Goal: Information Seeking & Learning: Understand process/instructions

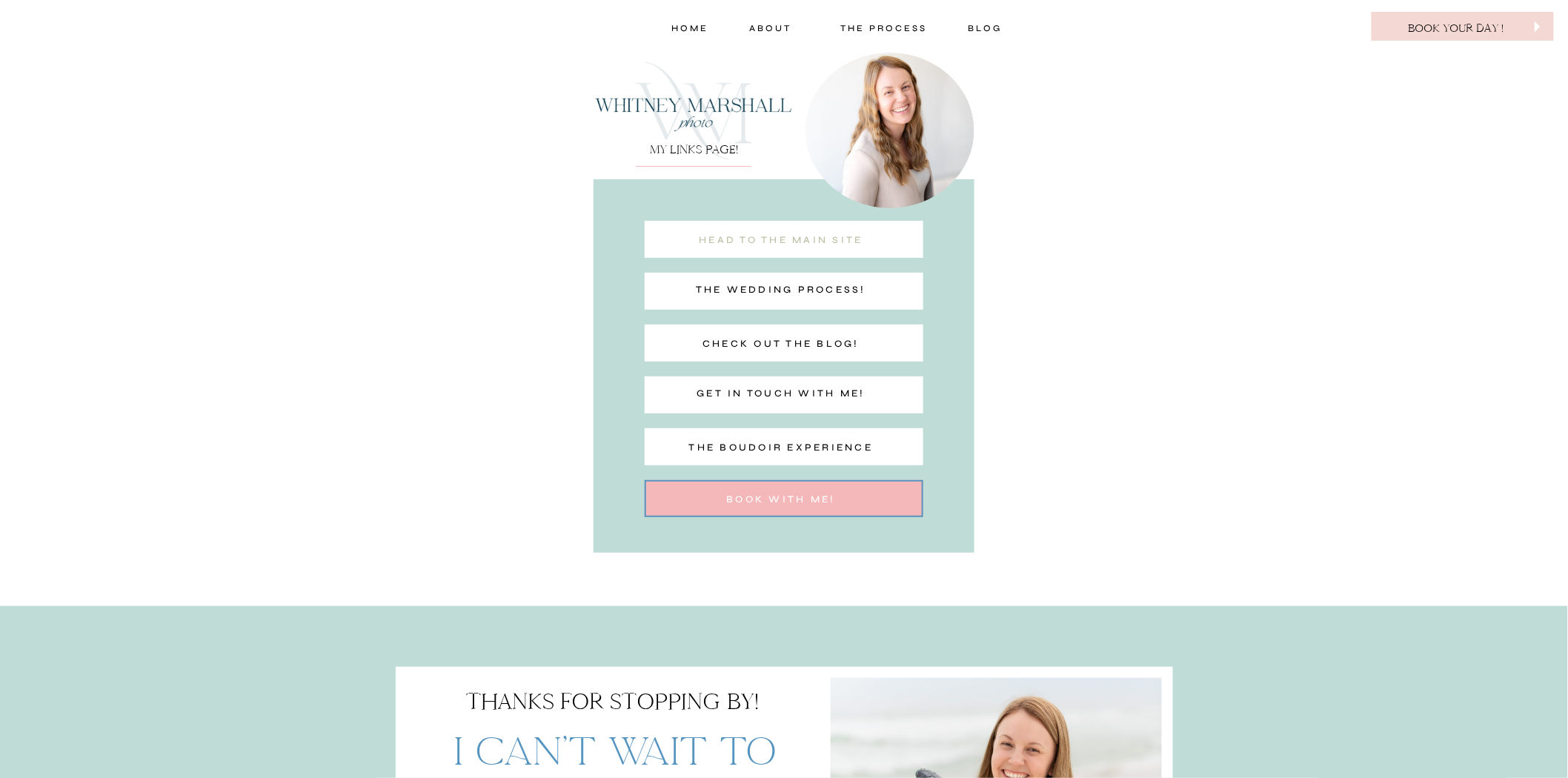
click at [795, 241] on nav "head to the main site" at bounding box center [780, 242] width 204 height 20
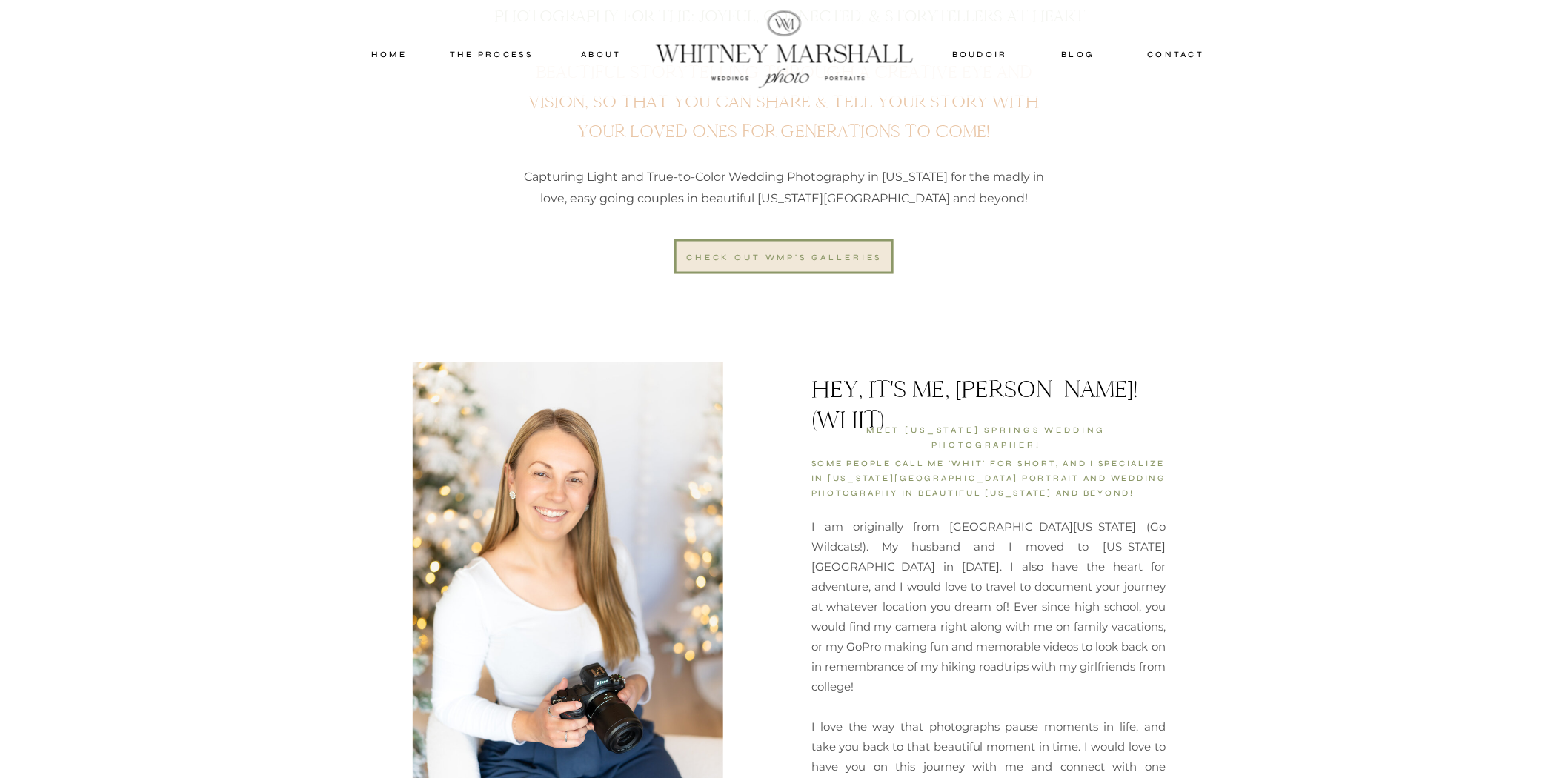
scroll to position [906, 0]
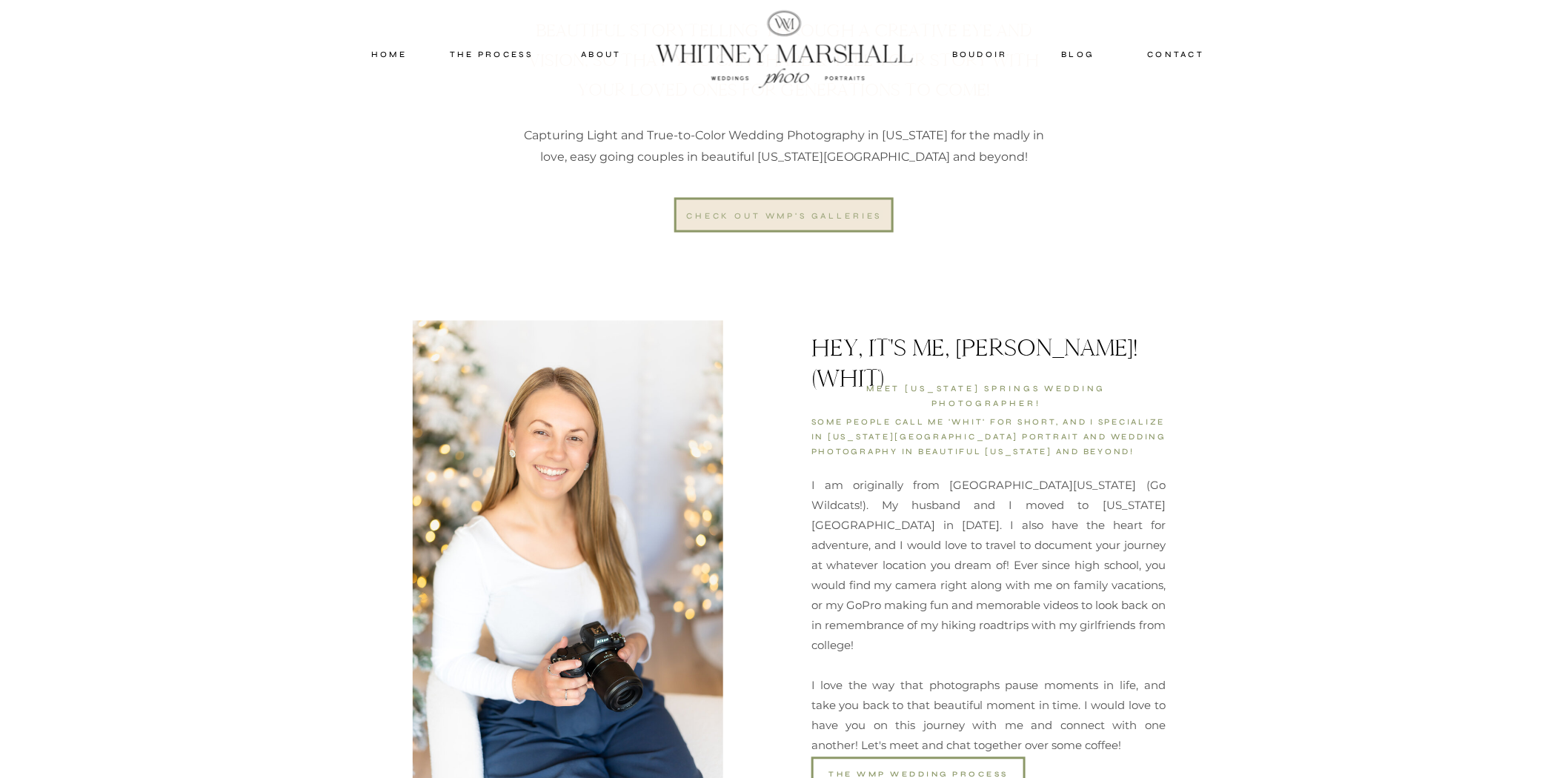
click at [783, 211] on div "check out wmp's galleries" at bounding box center [784, 215] width 201 height 13
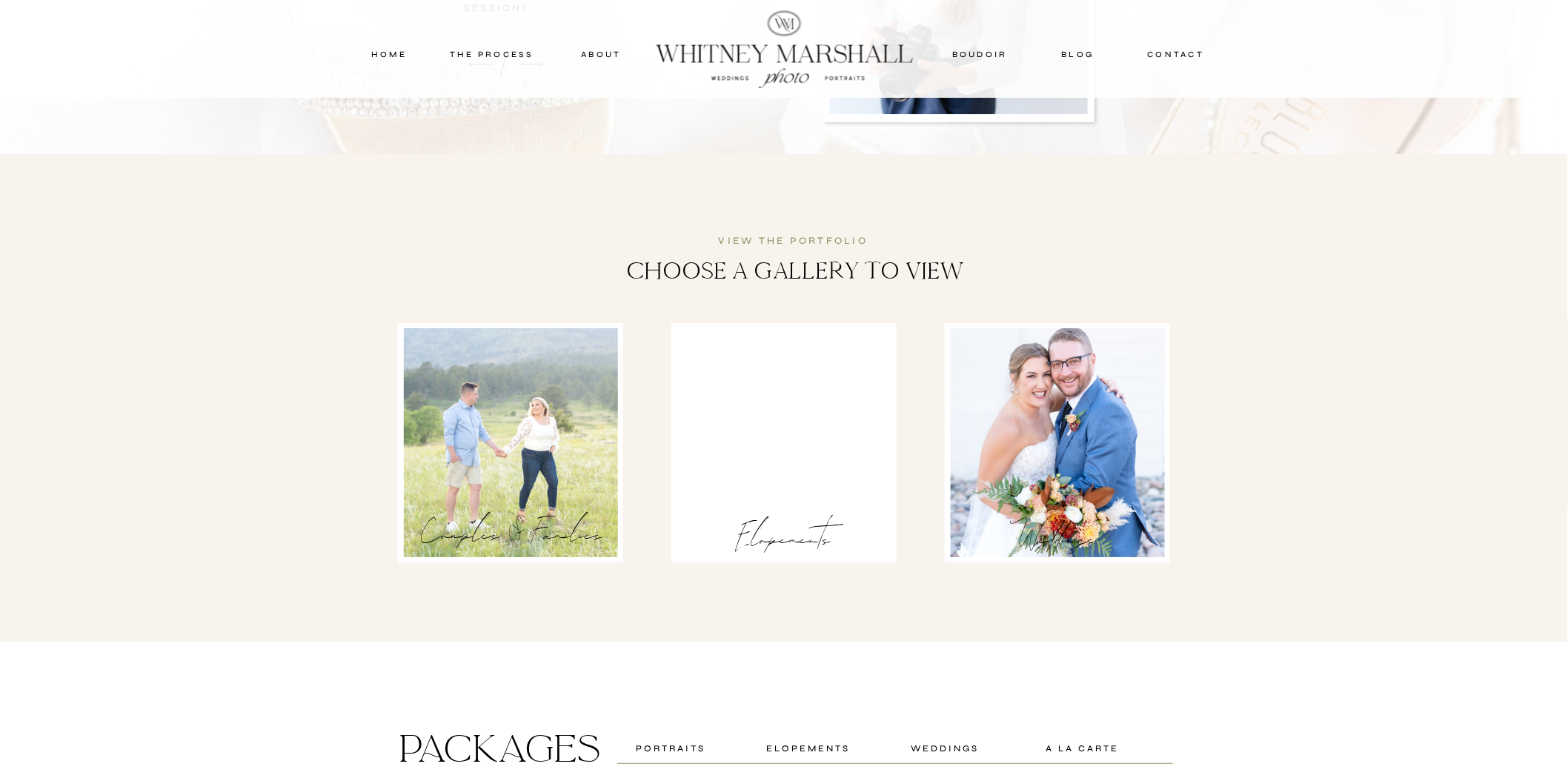
scroll to position [2223, 0]
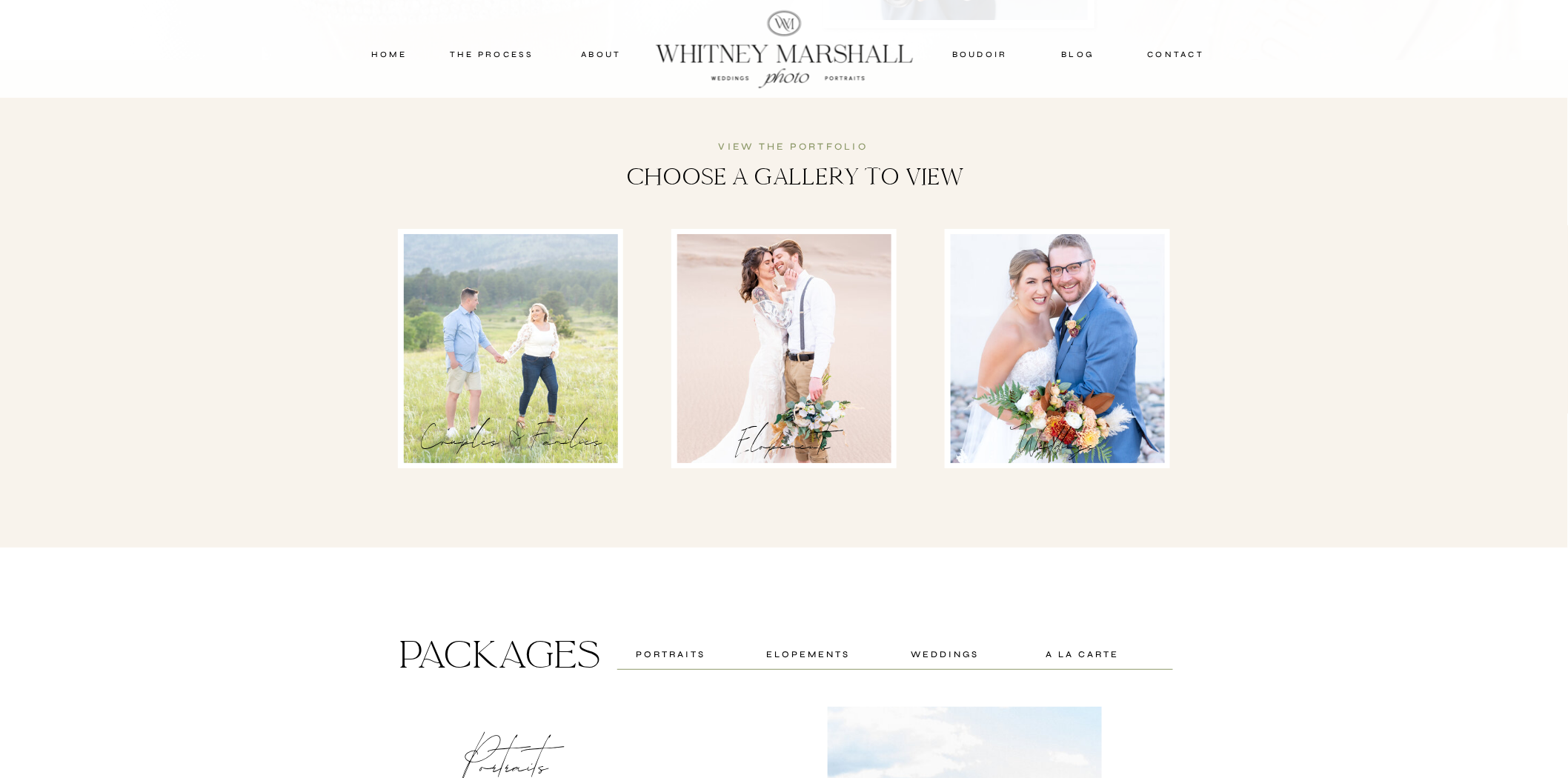
click at [793, 342] on div at bounding box center [784, 349] width 214 height 229
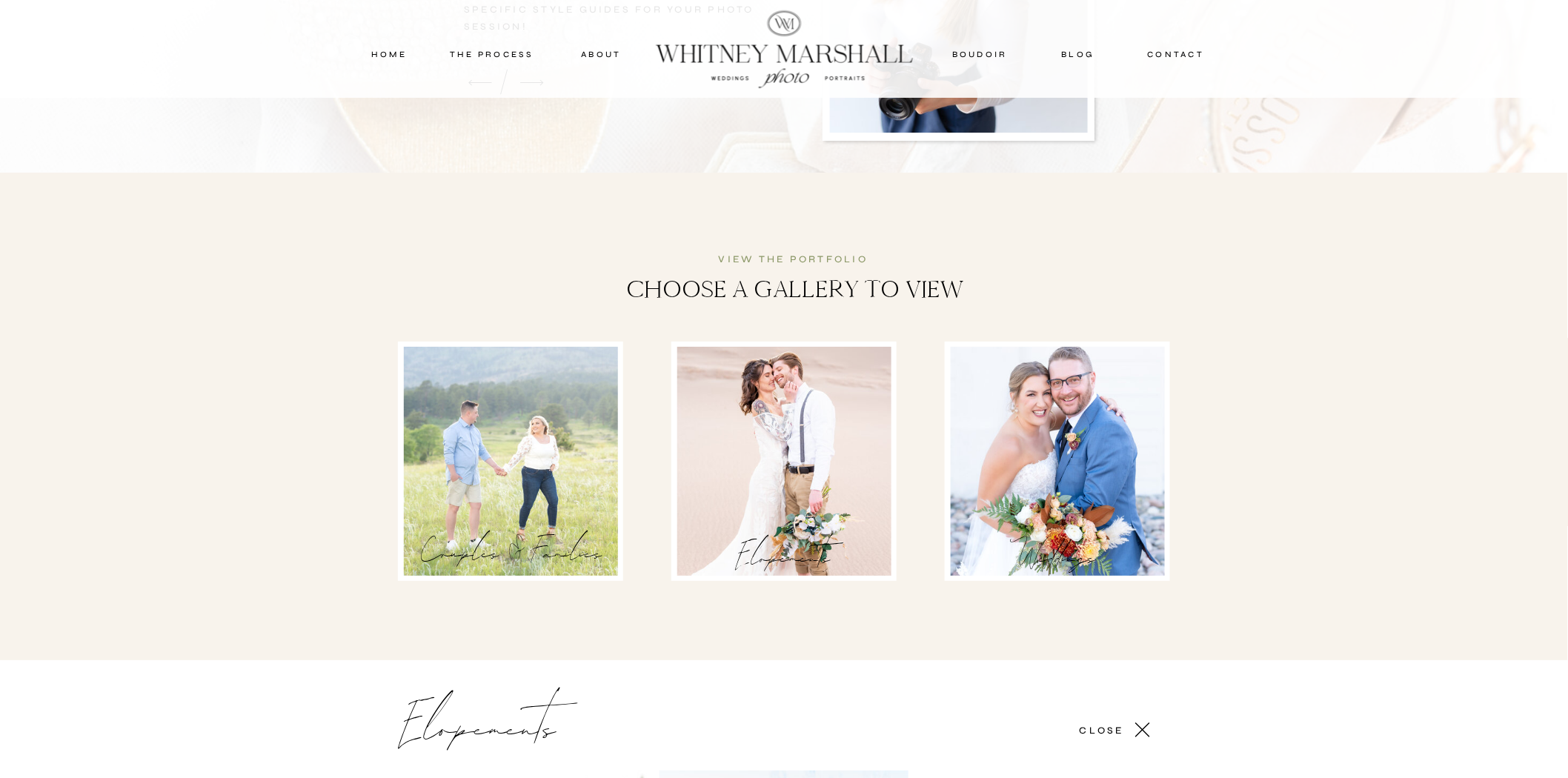
click at [503, 448] on div at bounding box center [511, 462] width 214 height 229
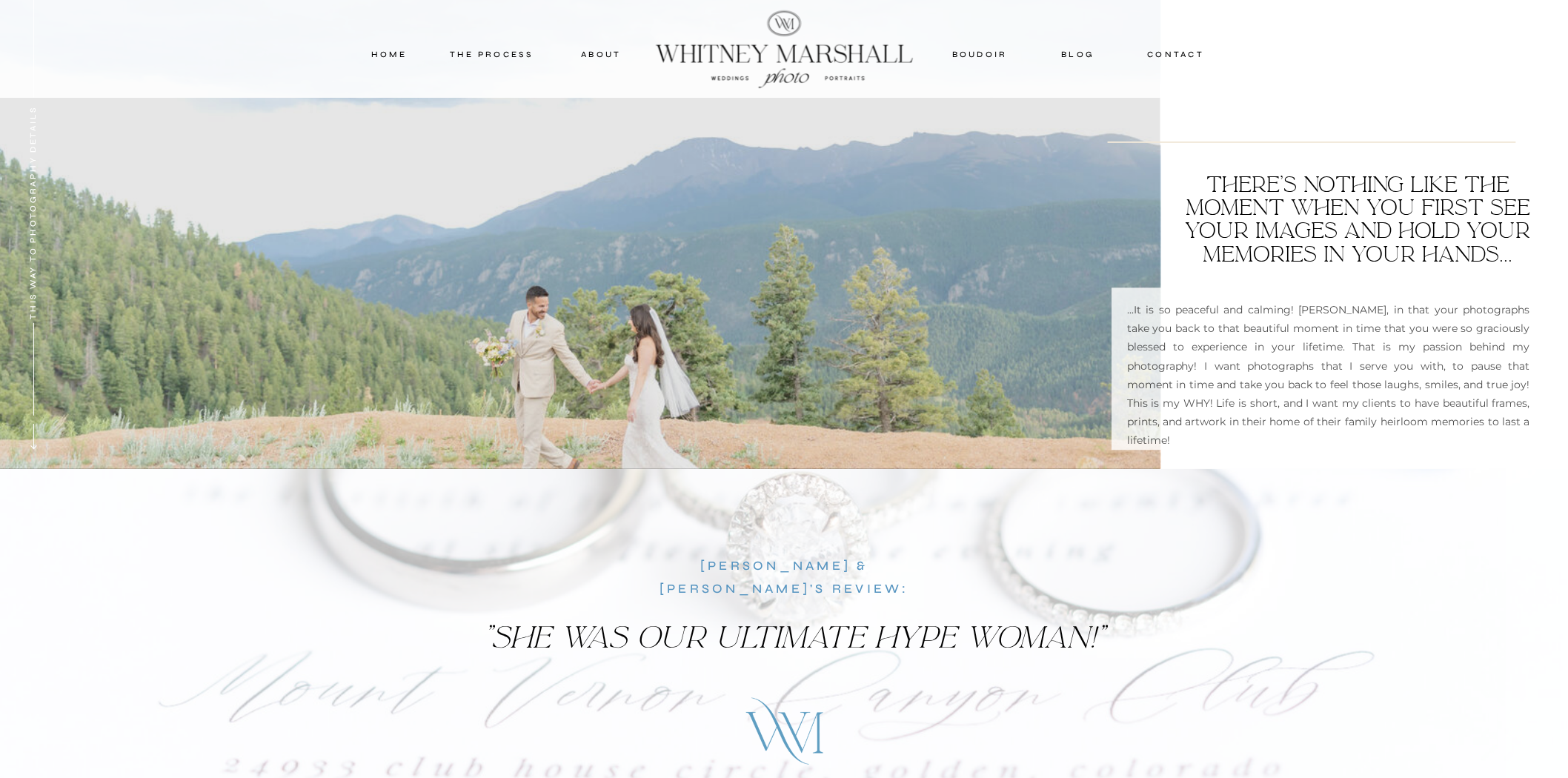
scroll to position [329, 0]
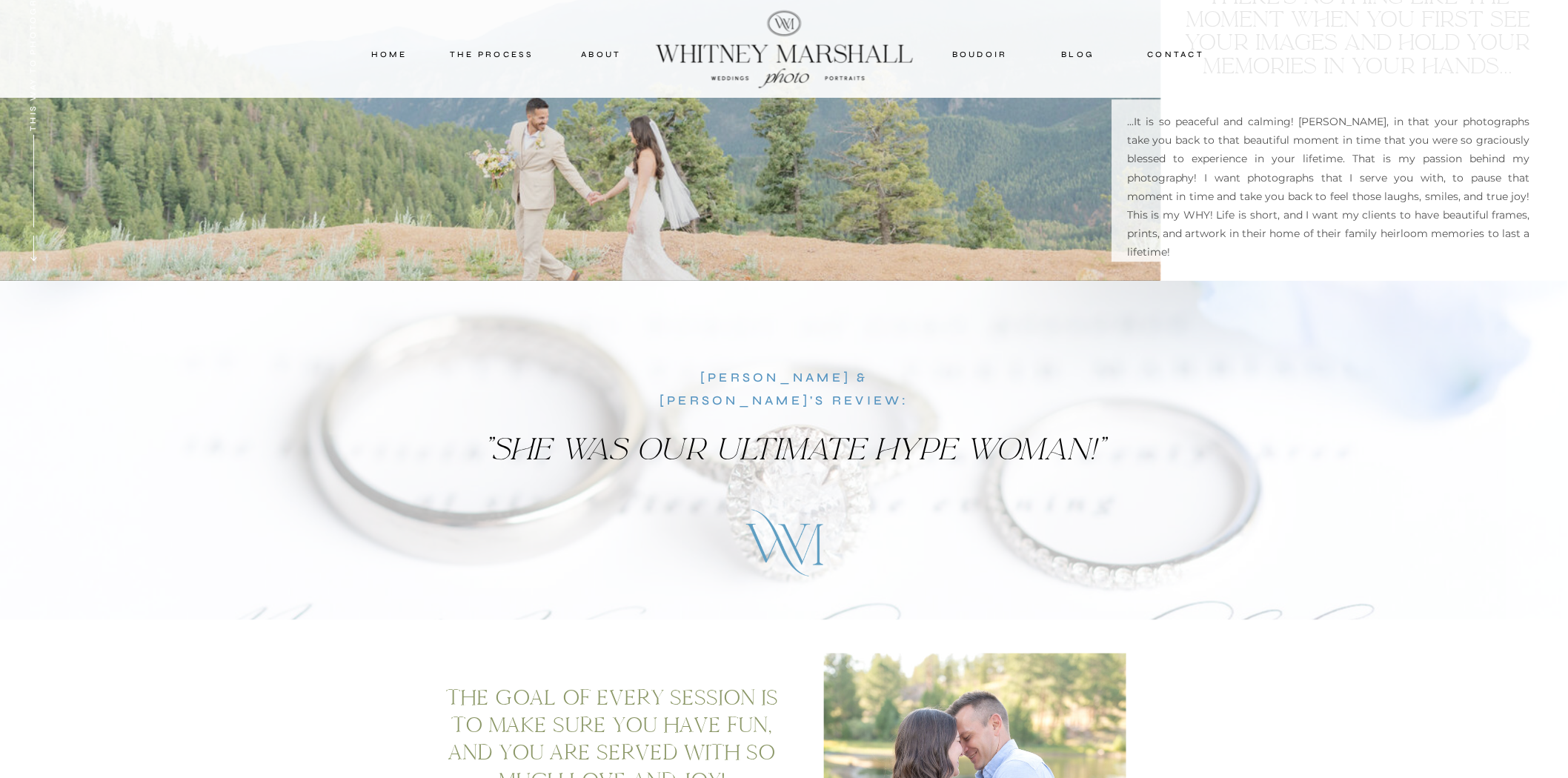
click at [559, 167] on div at bounding box center [580, 25] width 1161 height 512
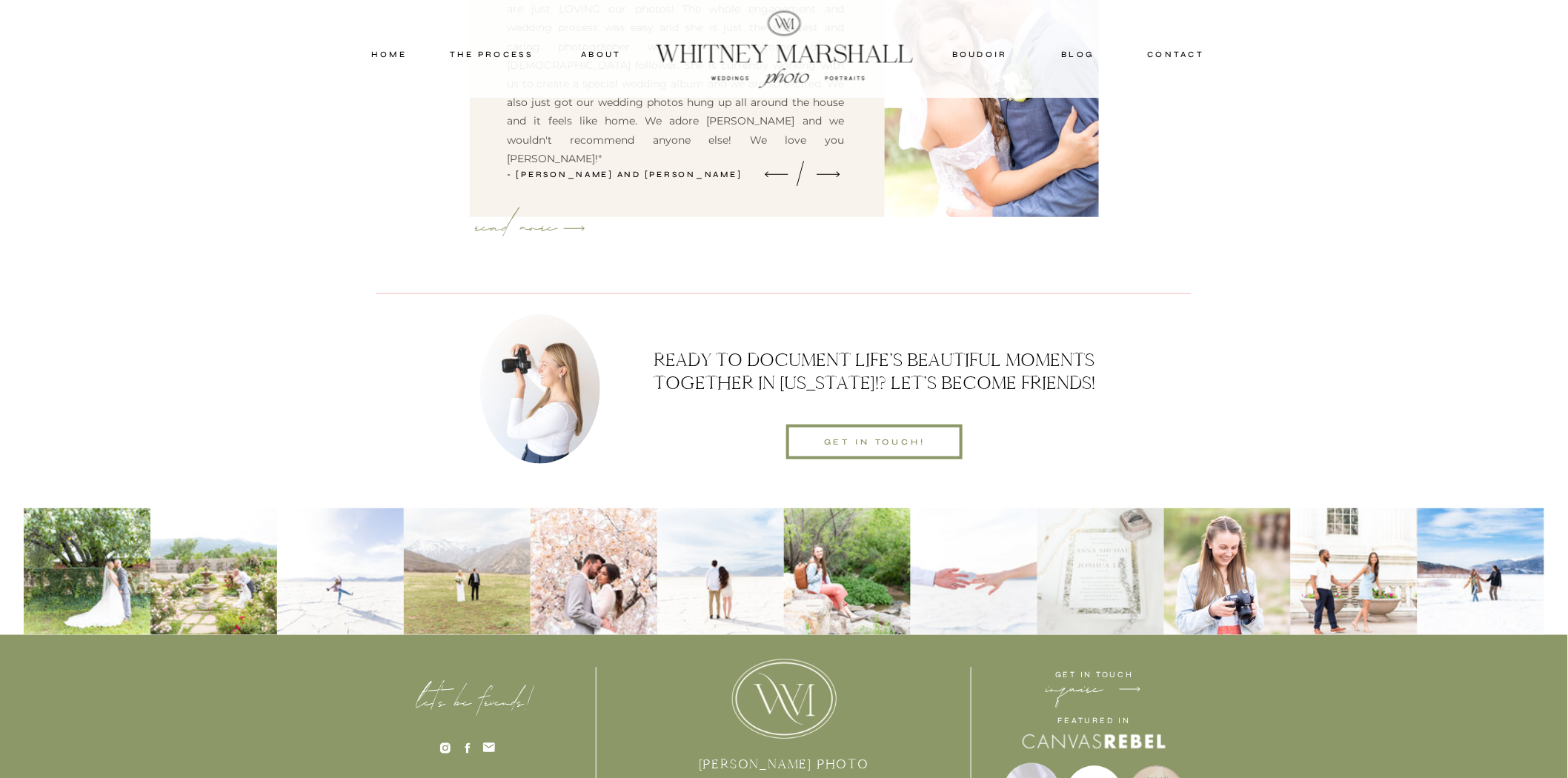
scroll to position [17049, 0]
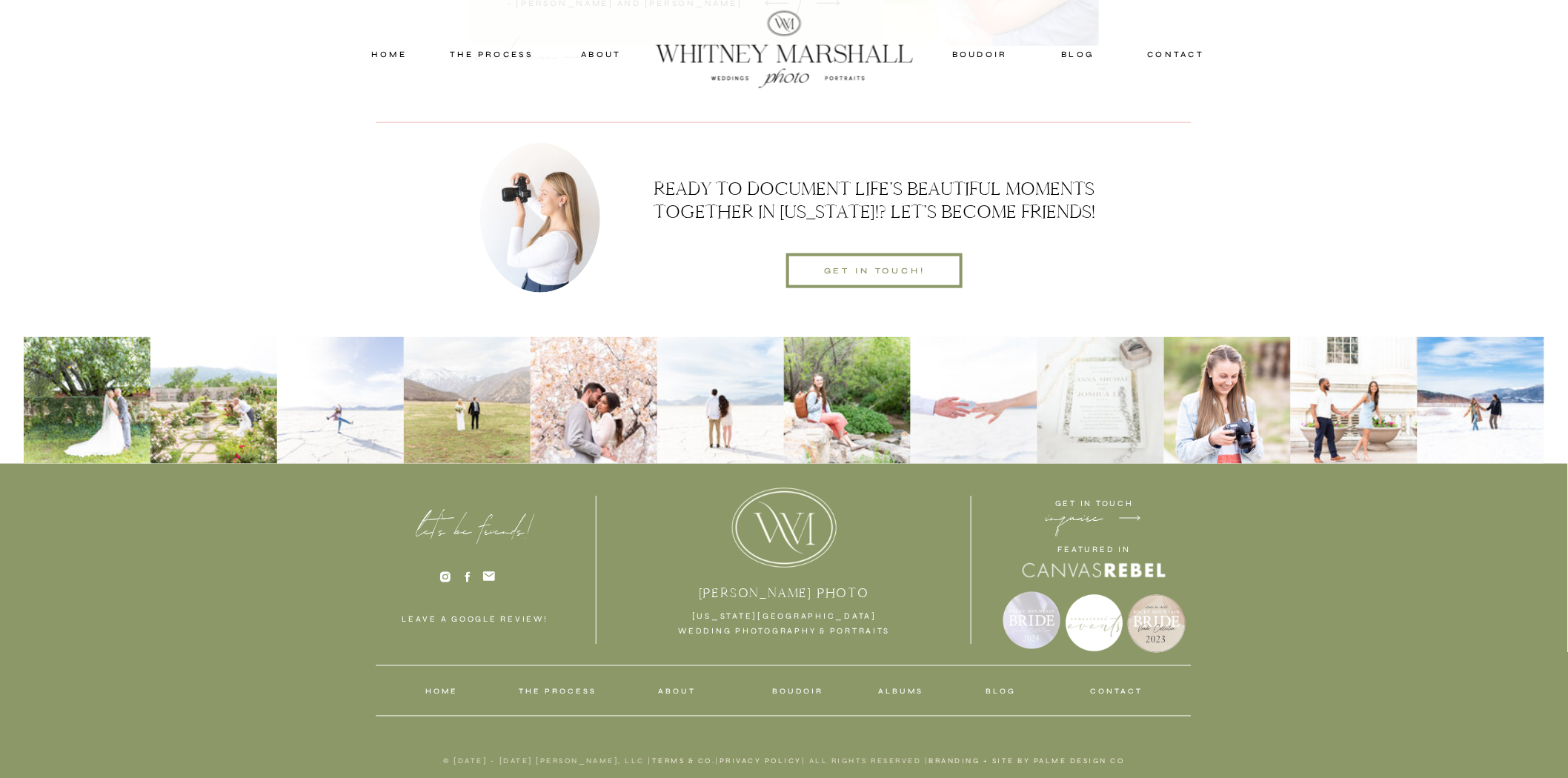
click at [910, 693] on nav "albums" at bounding box center [900, 692] width 47 height 13
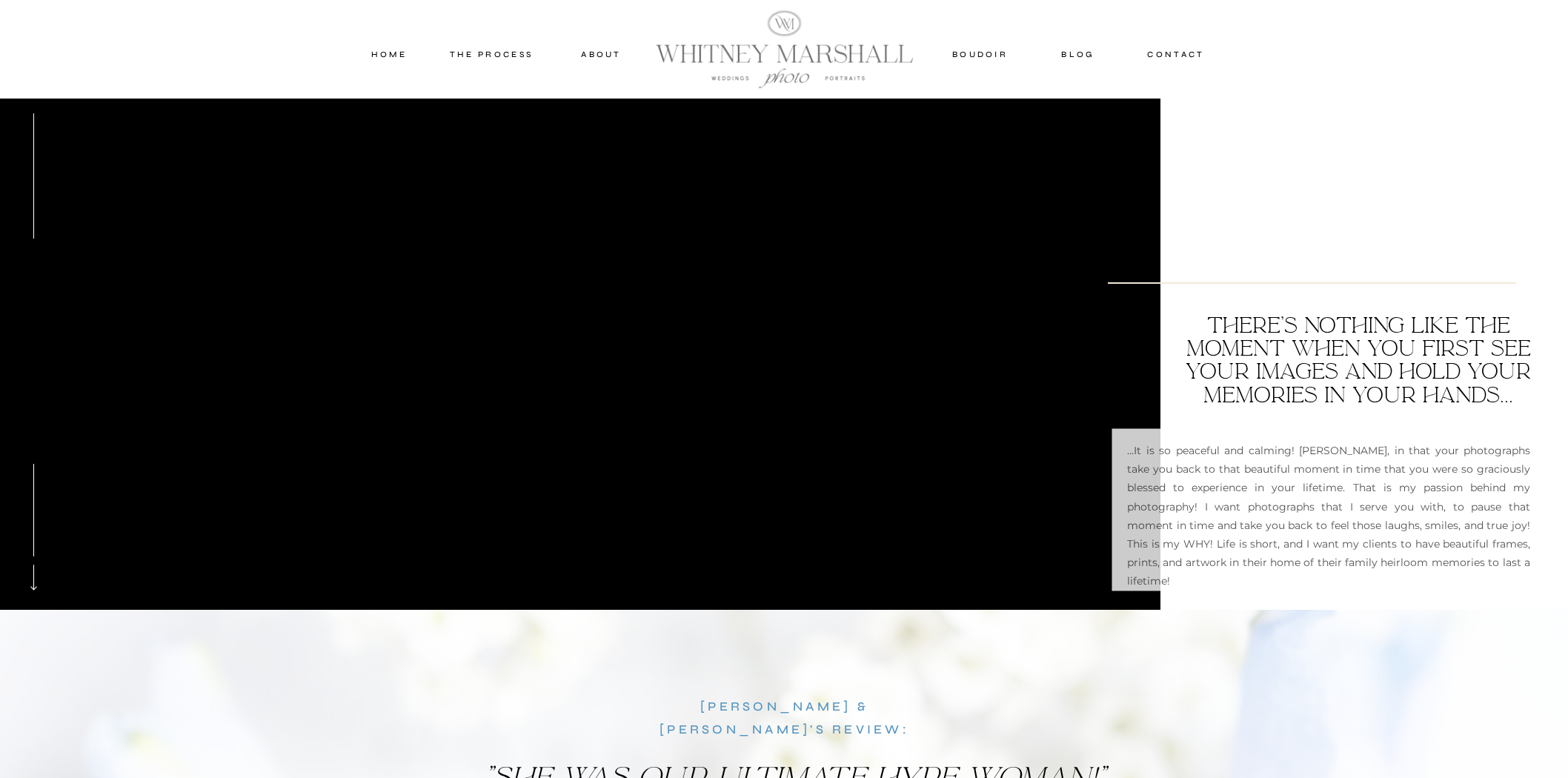
scroll to position [2223, 0]
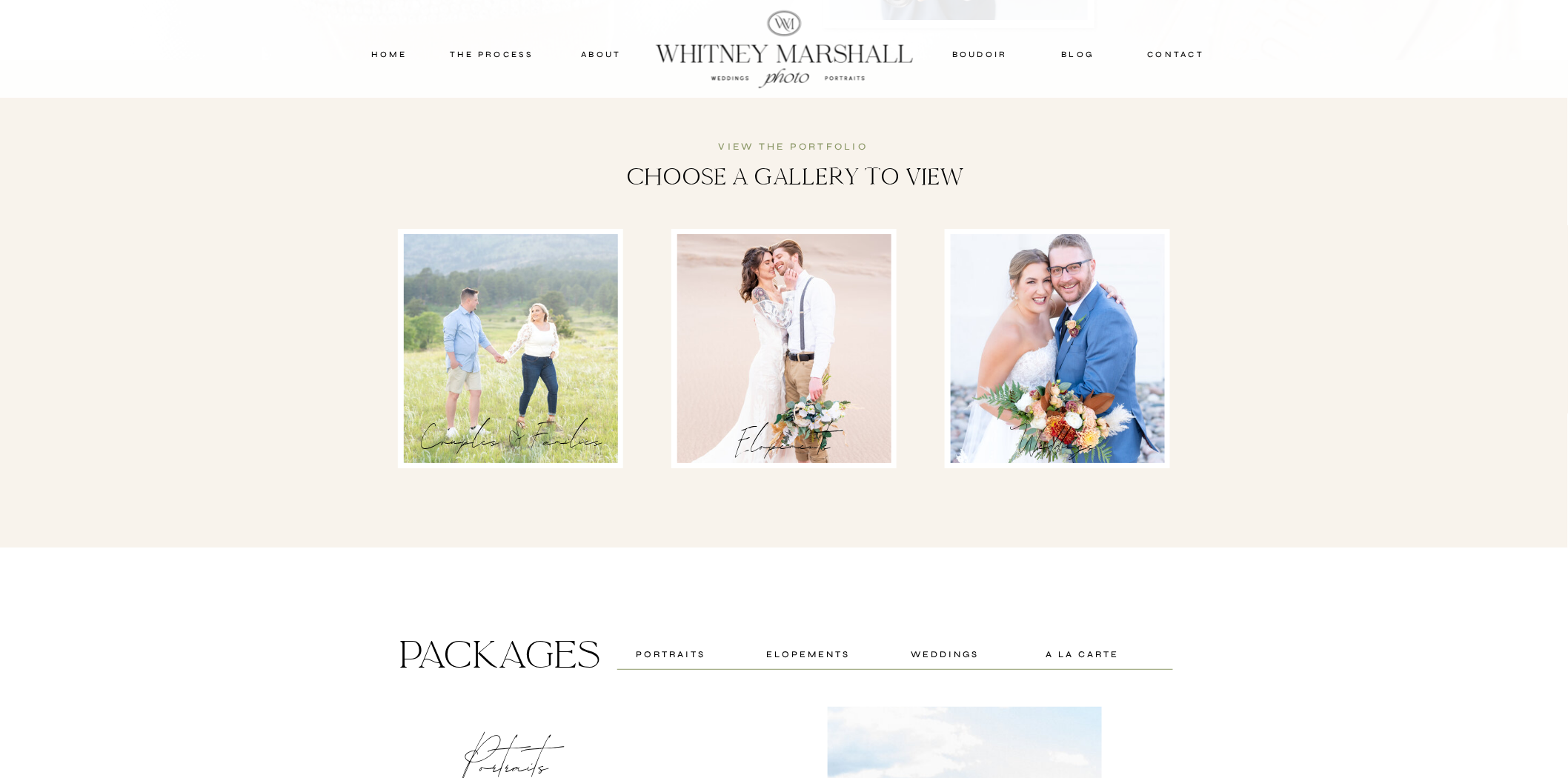
click at [1089, 336] on div at bounding box center [1057, 349] width 214 height 229
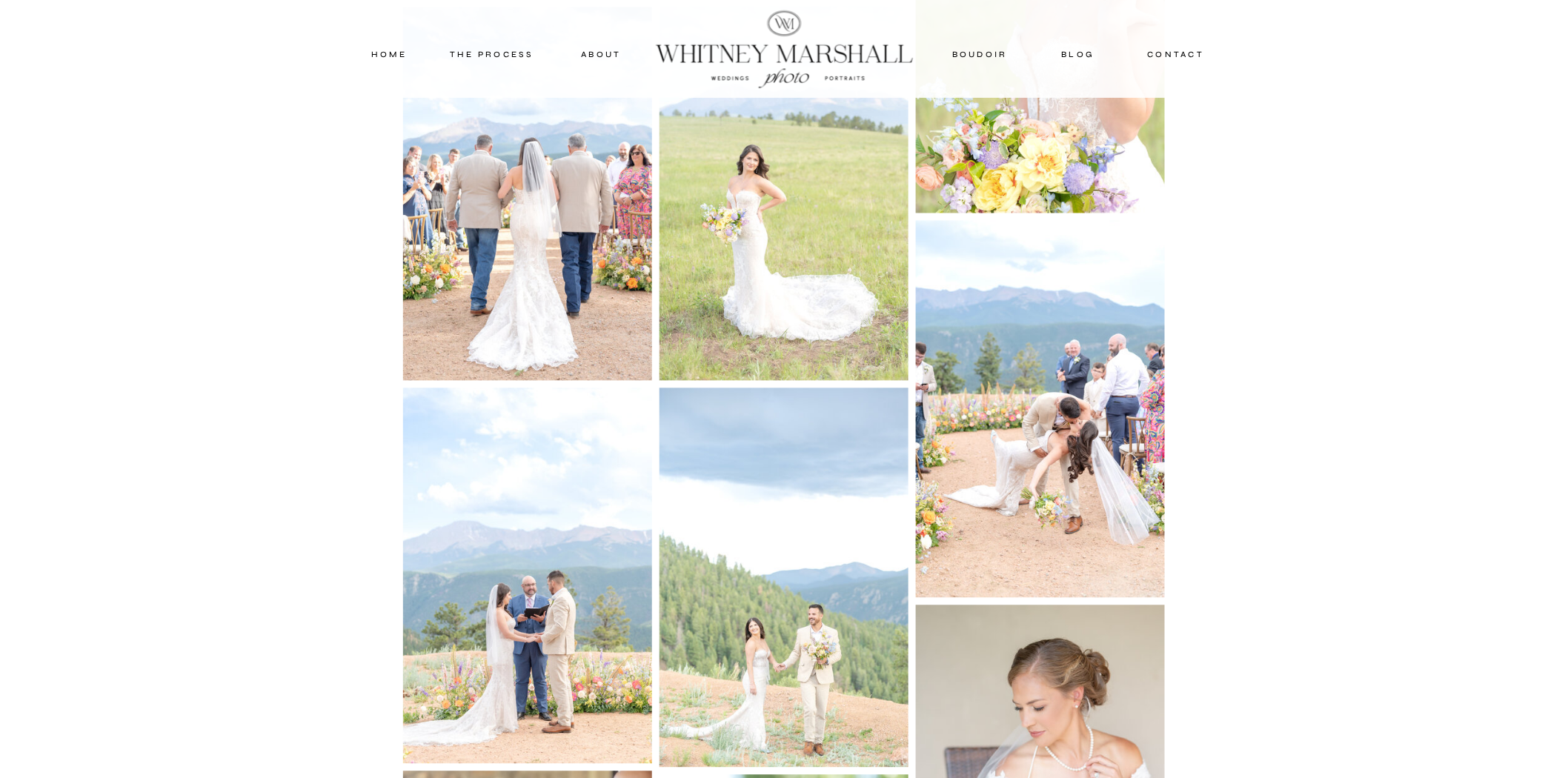
scroll to position [3100, 0]
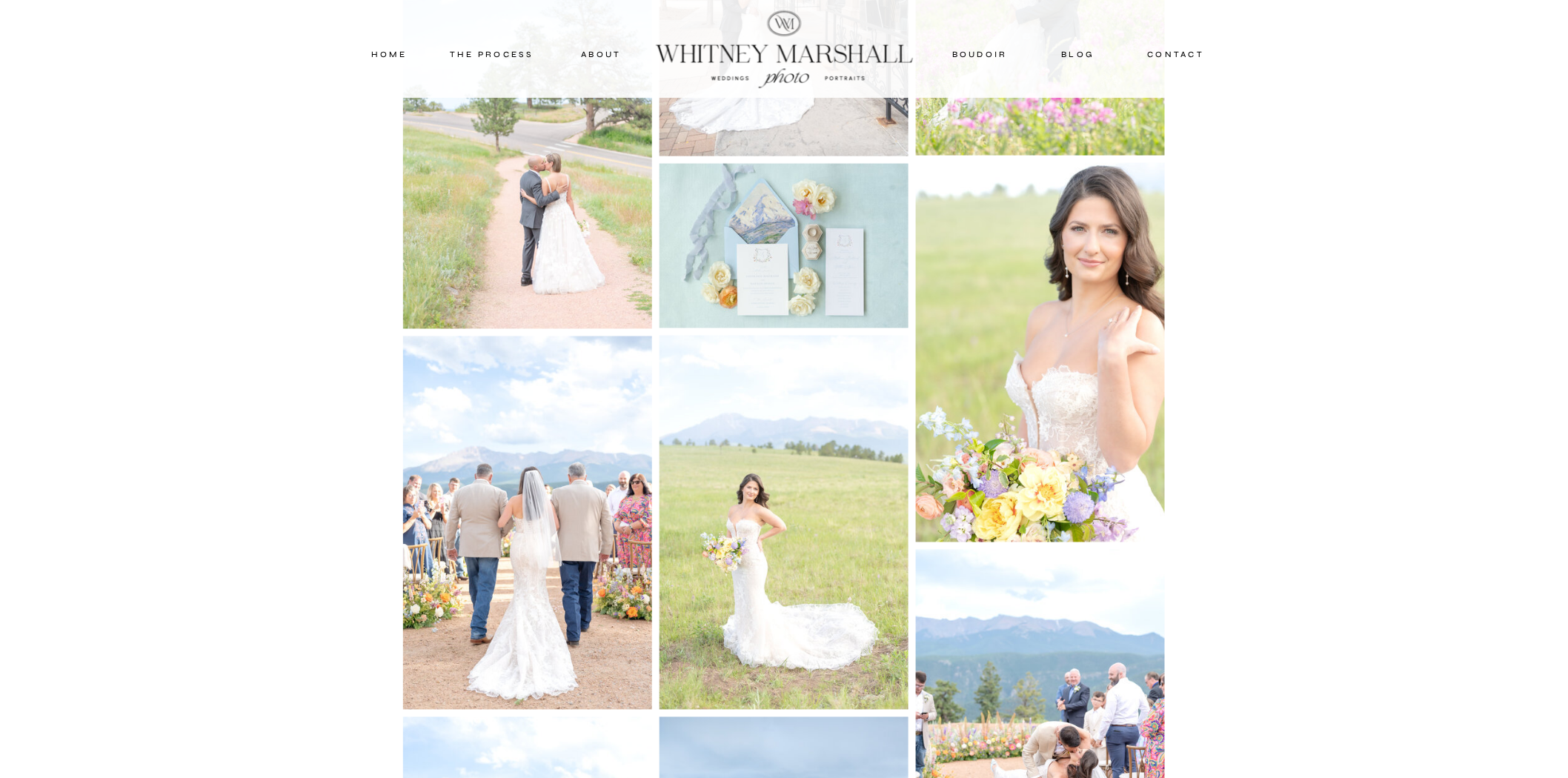
click at [982, 358] on img at bounding box center [1040, 353] width 249 height 379
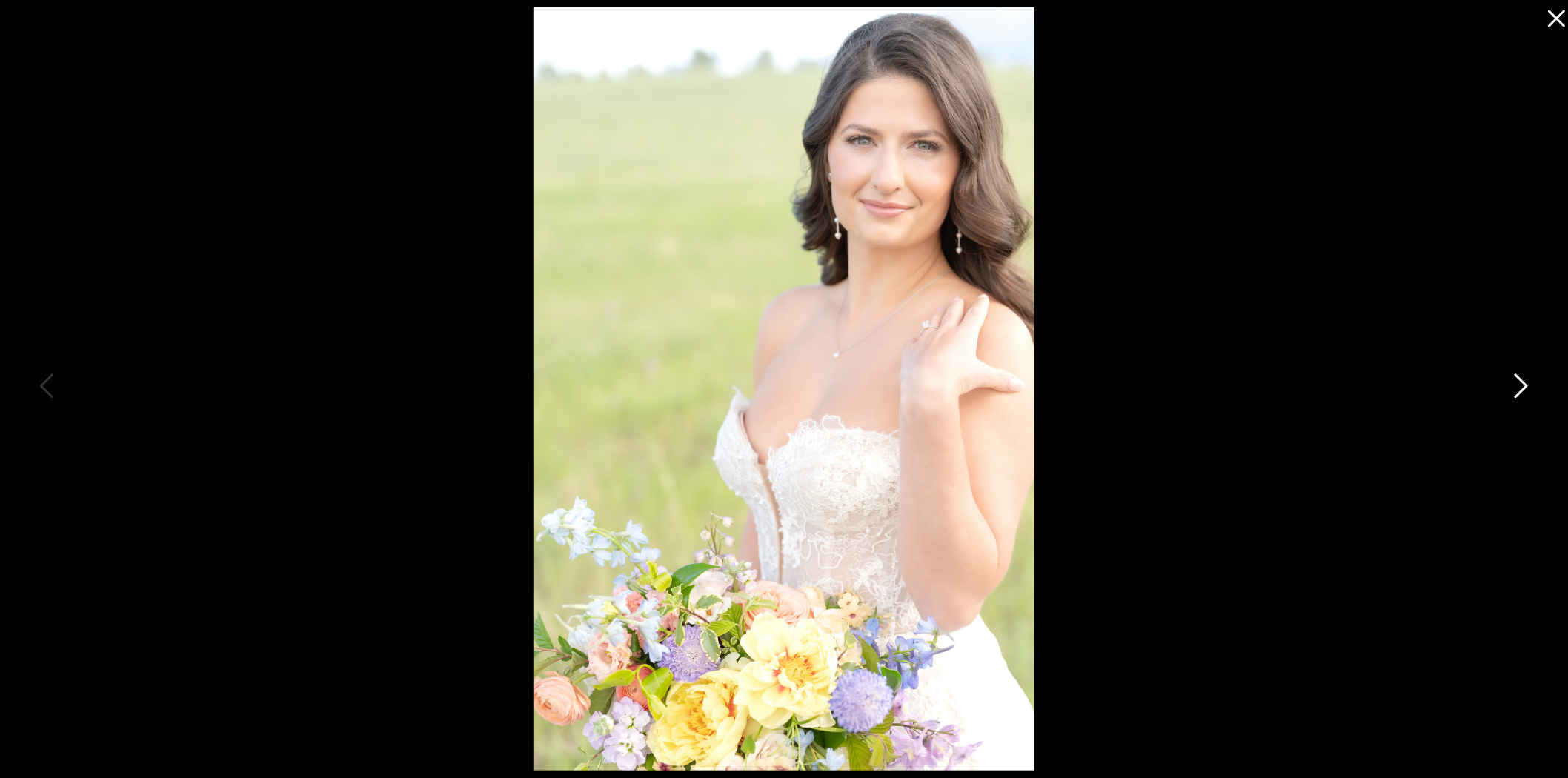
click at [1536, 373] on icon at bounding box center [1520, 390] width 37 height 44
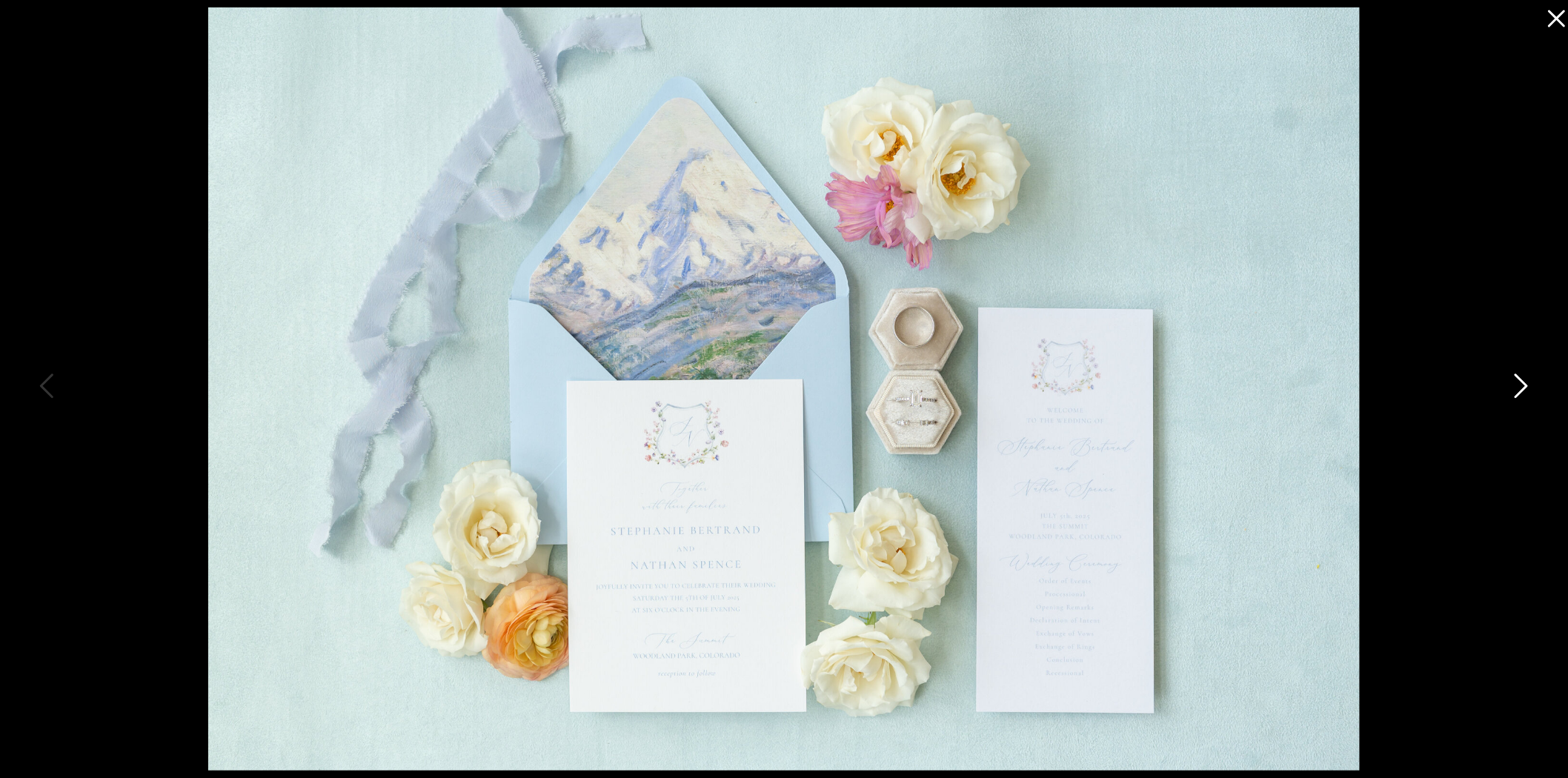
click at [1531, 378] on icon at bounding box center [1520, 390] width 37 height 44
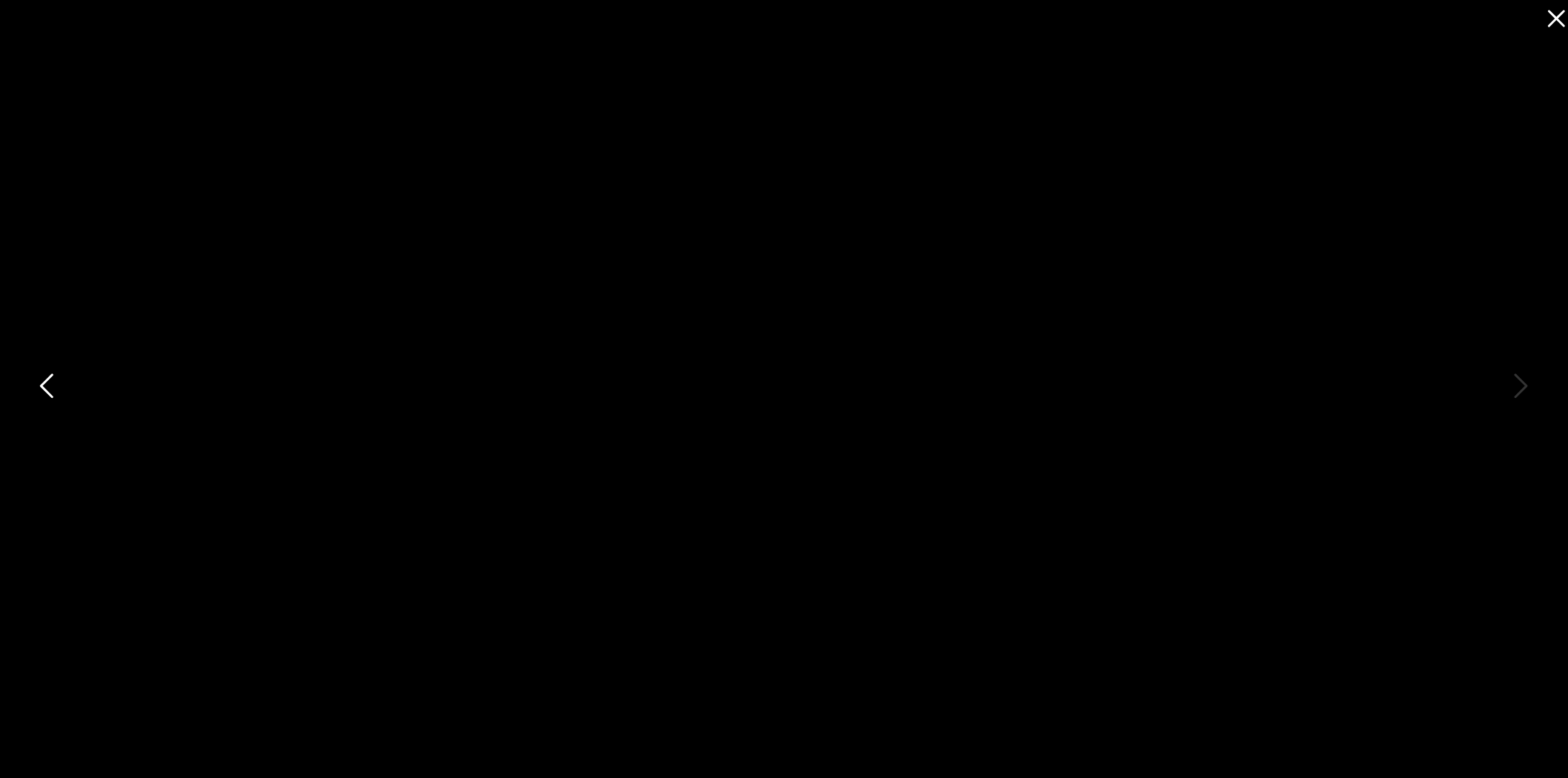
click at [43, 384] on icon at bounding box center [46, 386] width 13 height 25
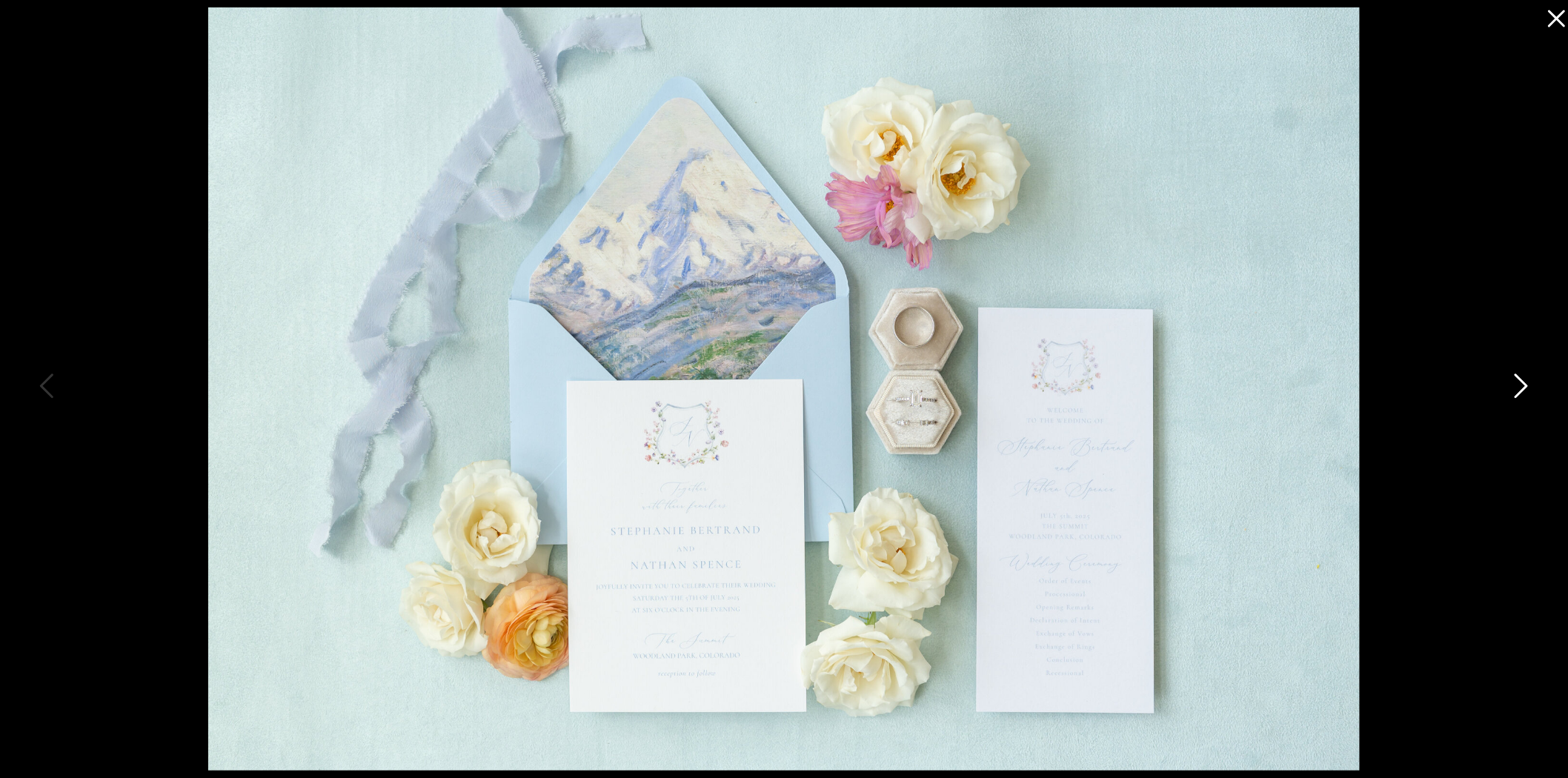
click at [1515, 389] on icon at bounding box center [1520, 390] width 37 height 44
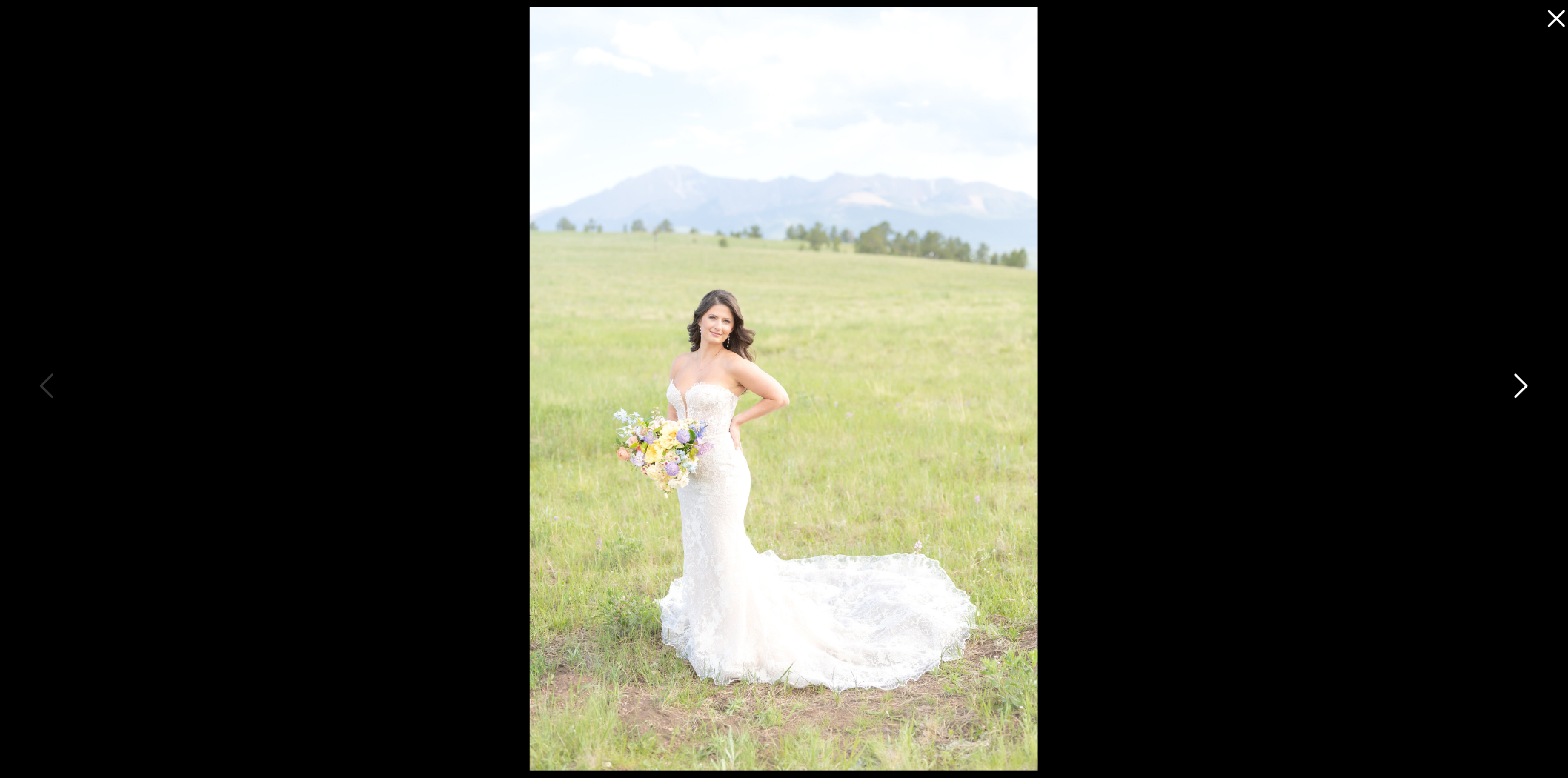
click at [1515, 389] on icon at bounding box center [1520, 390] width 37 height 44
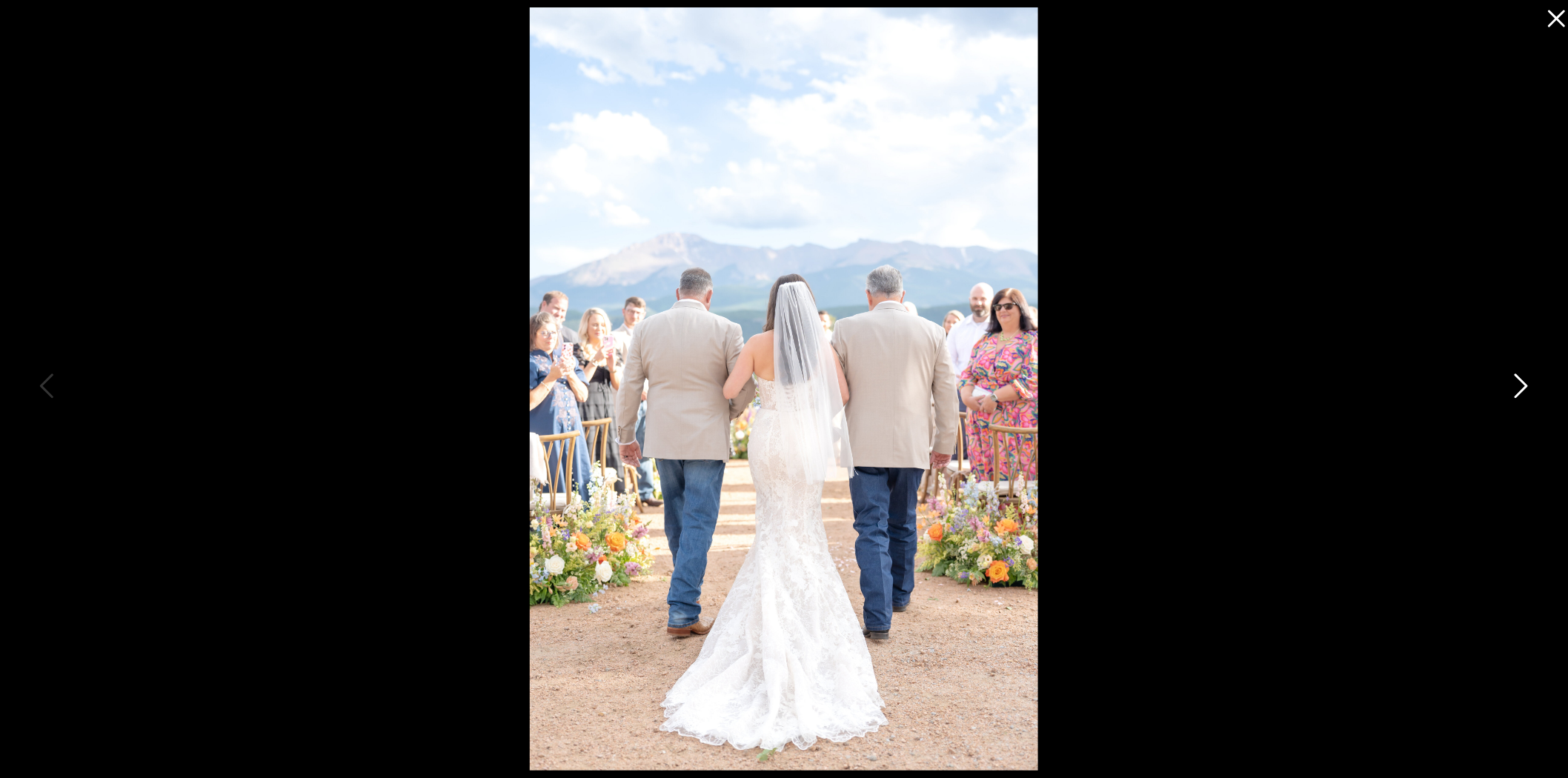
click at [1515, 389] on icon at bounding box center [1520, 390] width 37 height 44
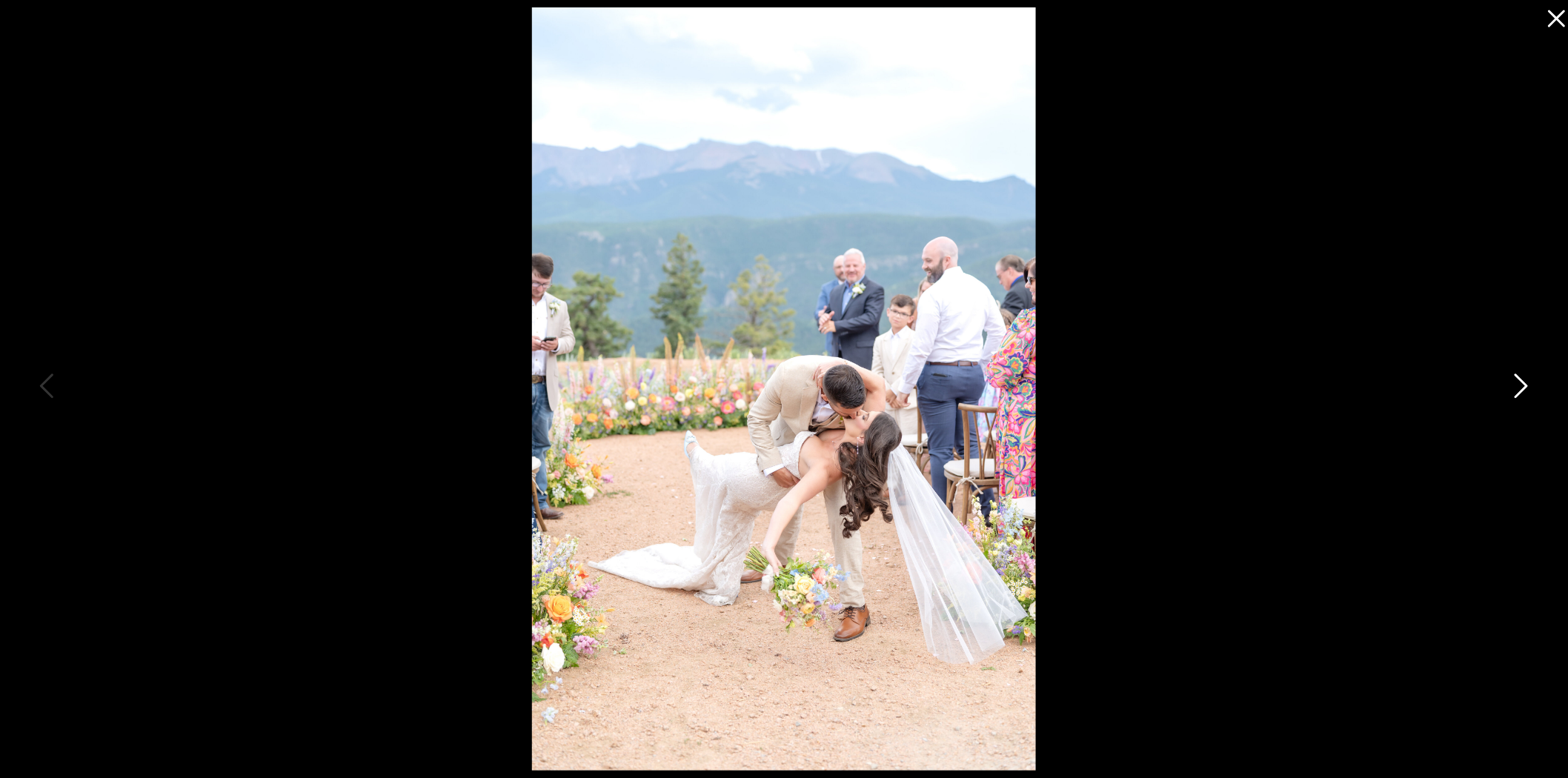
click at [1515, 389] on icon at bounding box center [1520, 390] width 37 height 44
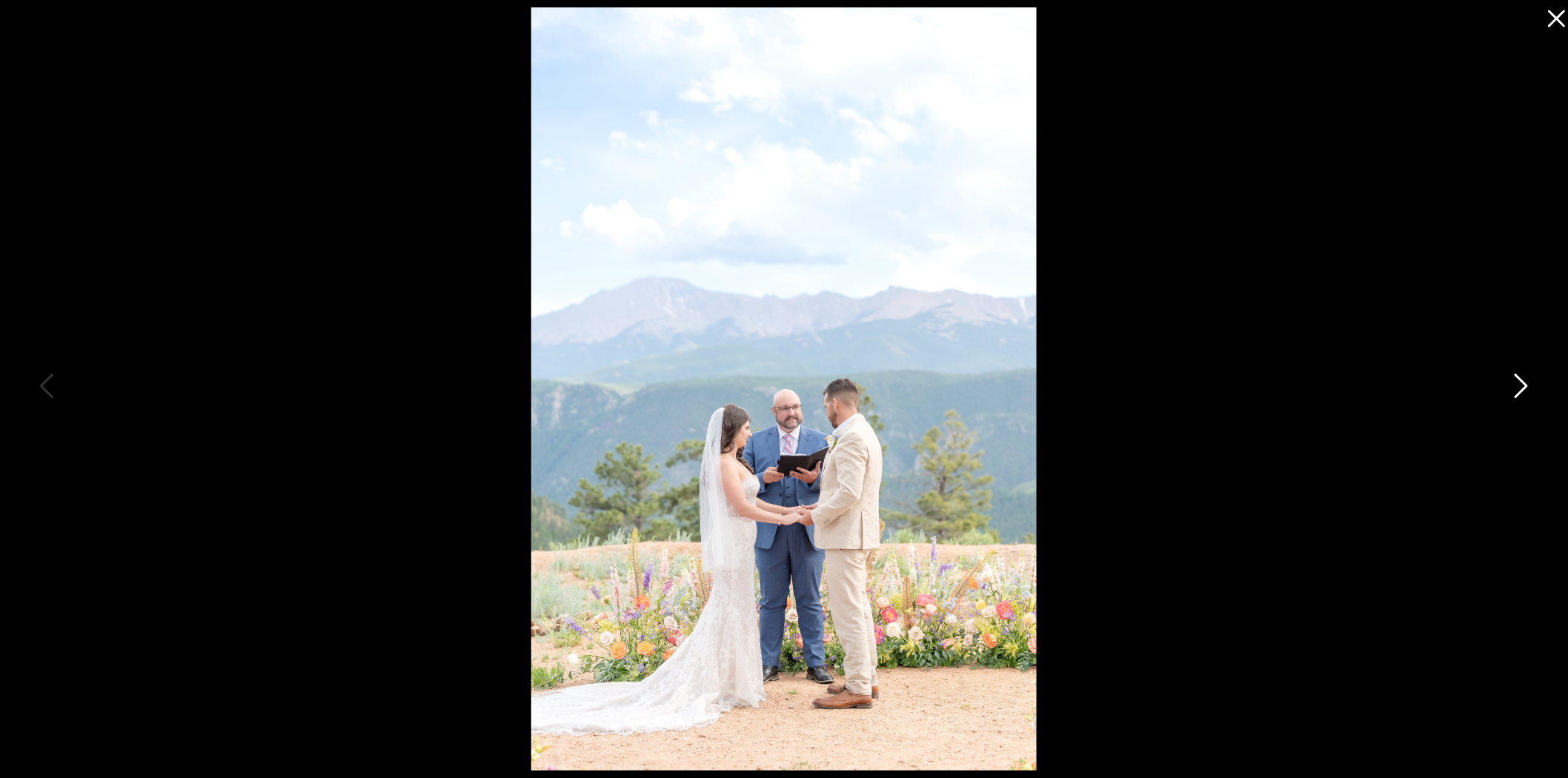
click at [1515, 389] on icon at bounding box center [1520, 390] width 37 height 44
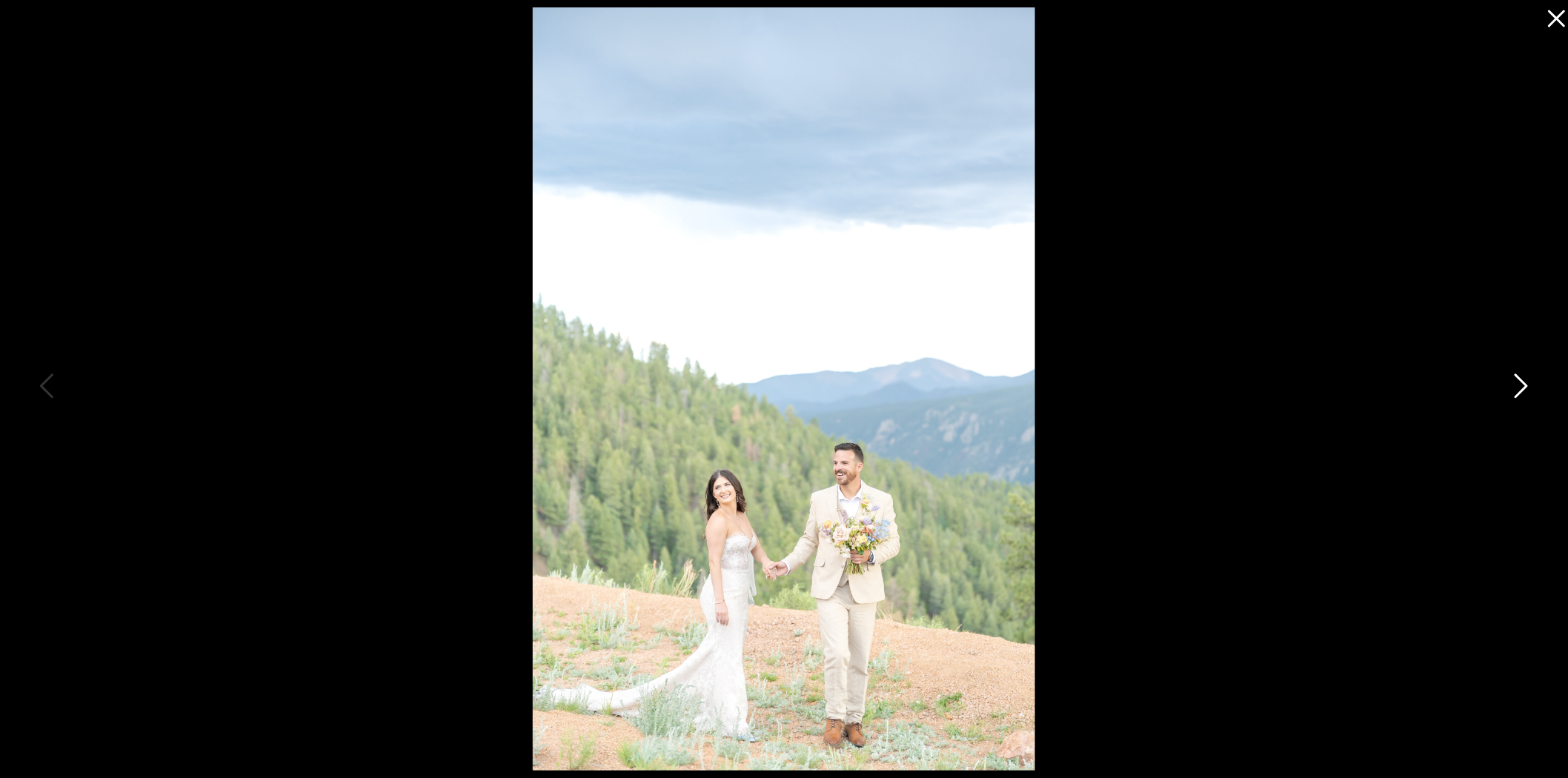
click at [1515, 389] on icon at bounding box center [1520, 390] width 37 height 44
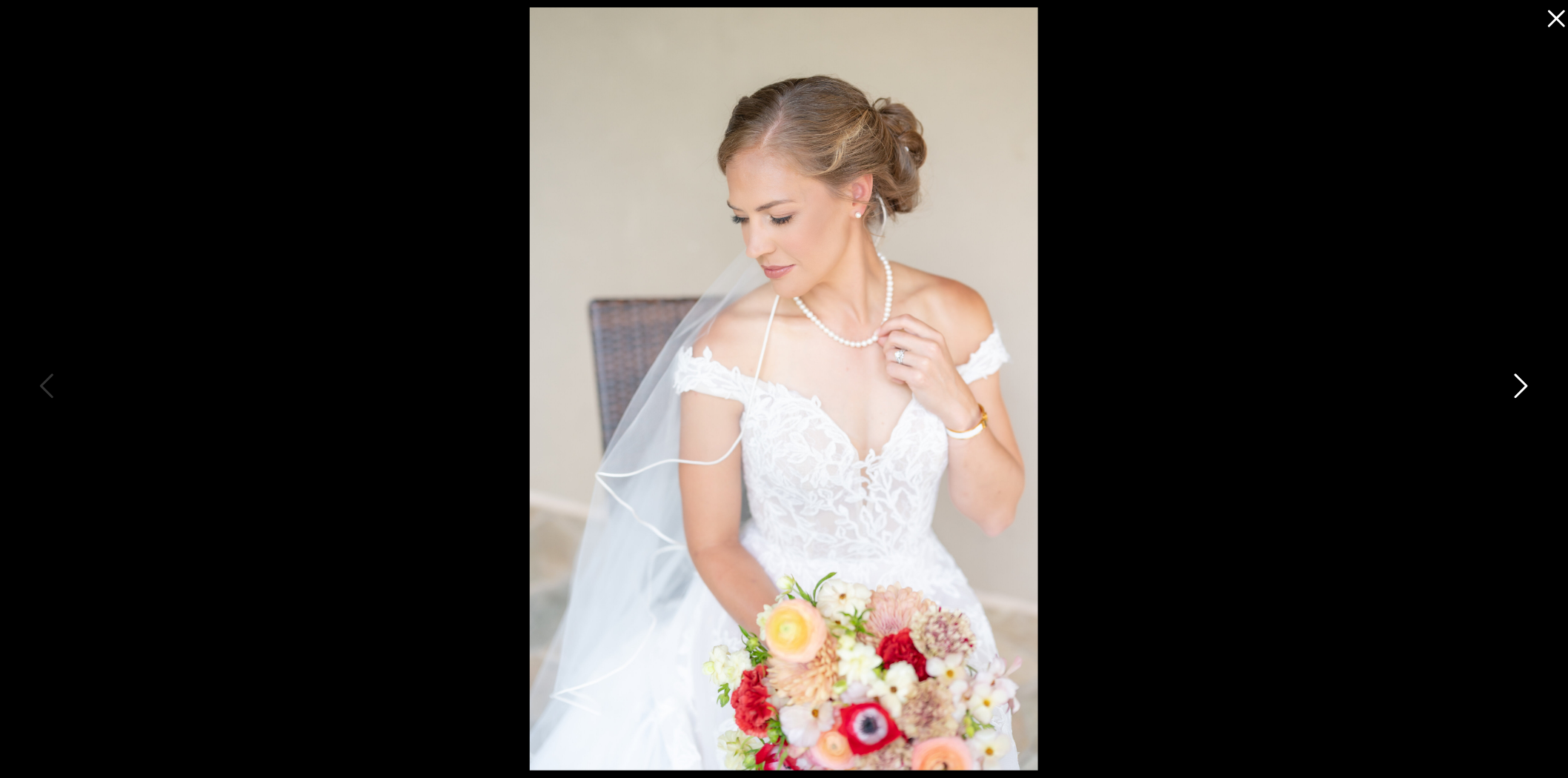
click at [1515, 389] on icon at bounding box center [1520, 390] width 37 height 44
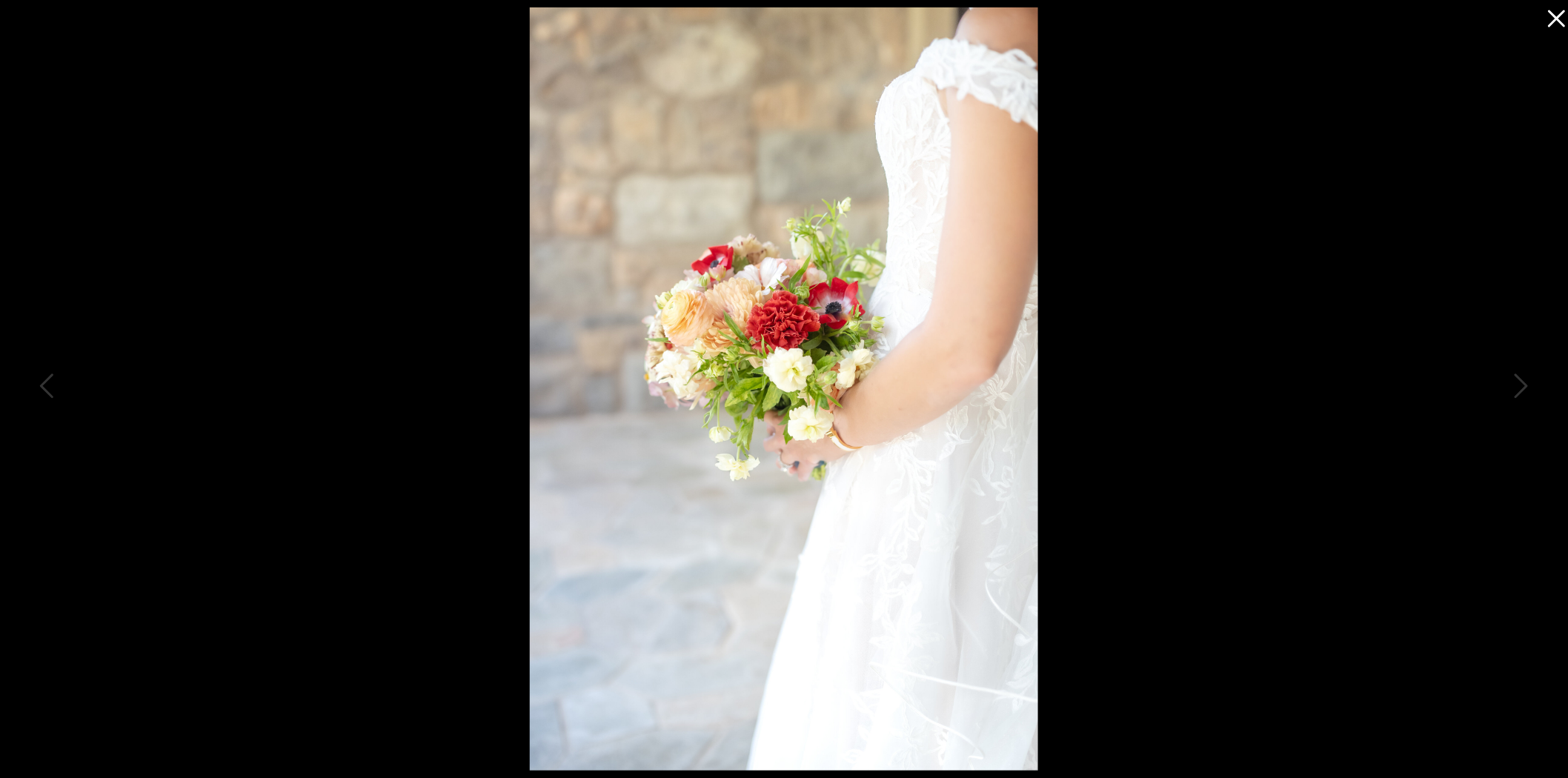
click at [1547, 17] on icon at bounding box center [1552, 14] width 29 height 29
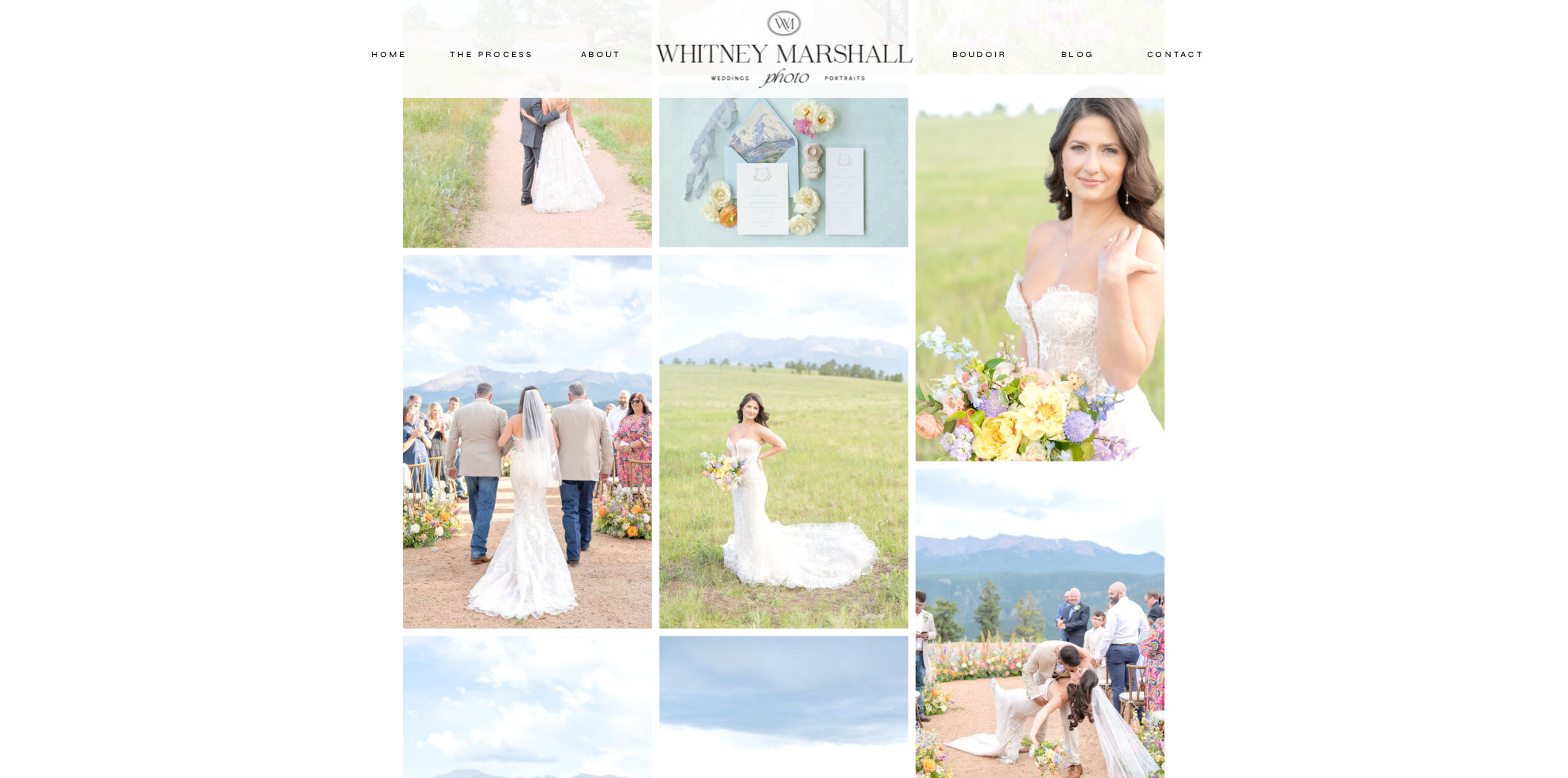
scroll to position [3181, 0]
click at [730, 481] on img at bounding box center [784, 440] width 249 height 374
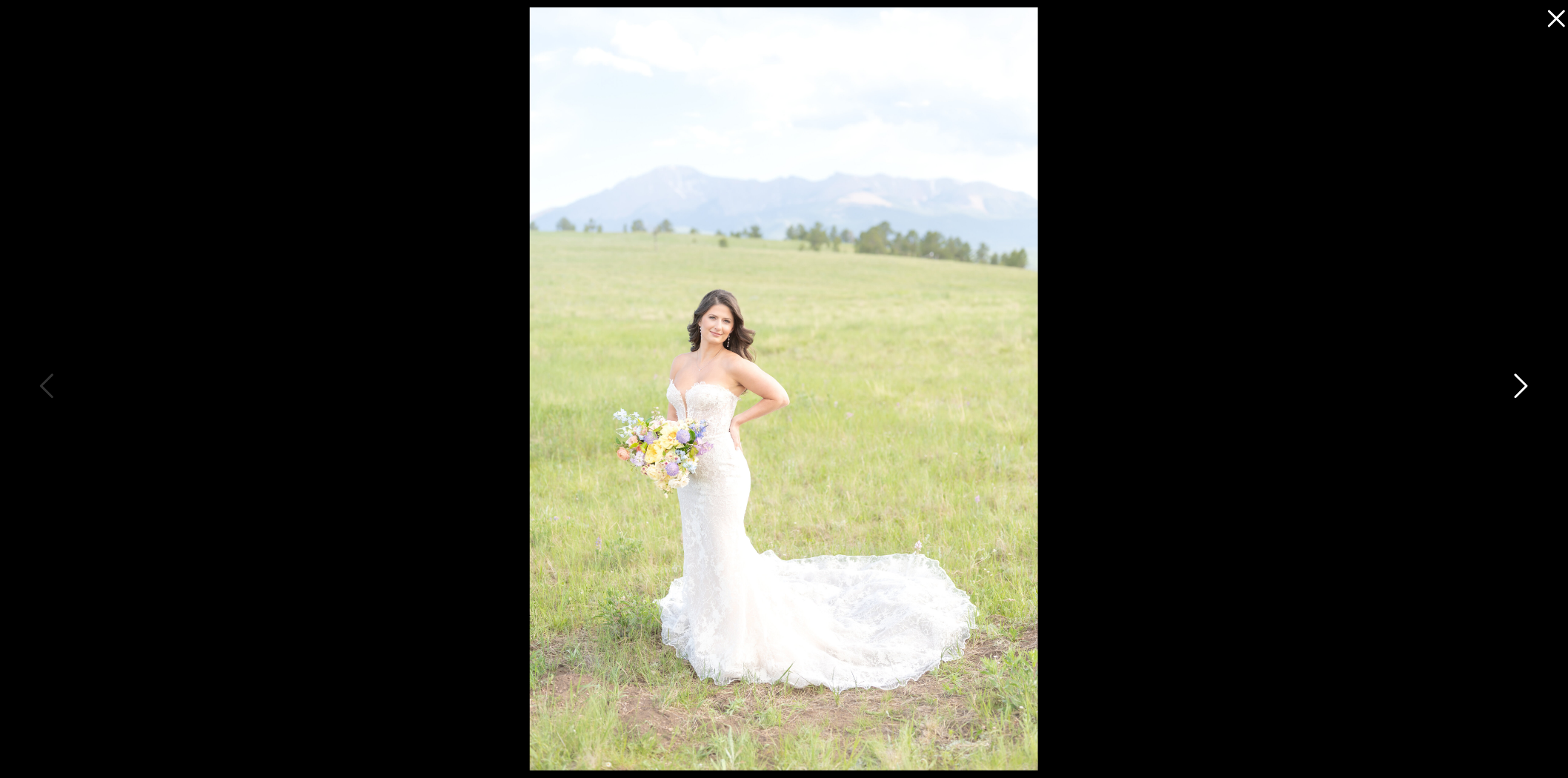
click at [1528, 370] on icon at bounding box center [1520, 390] width 37 height 44
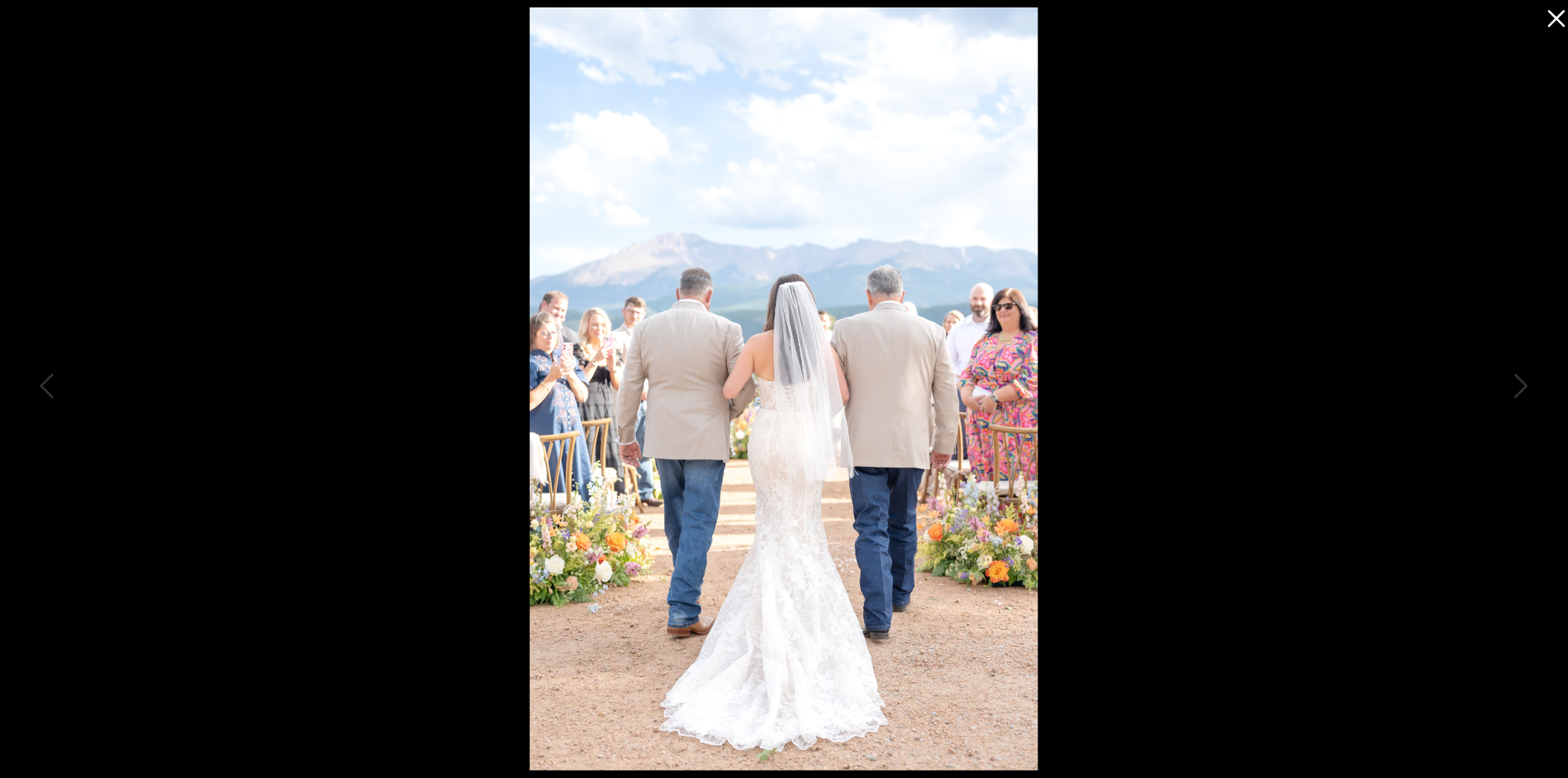
click at [1543, 383] on div at bounding box center [784, 389] width 1568 height 778
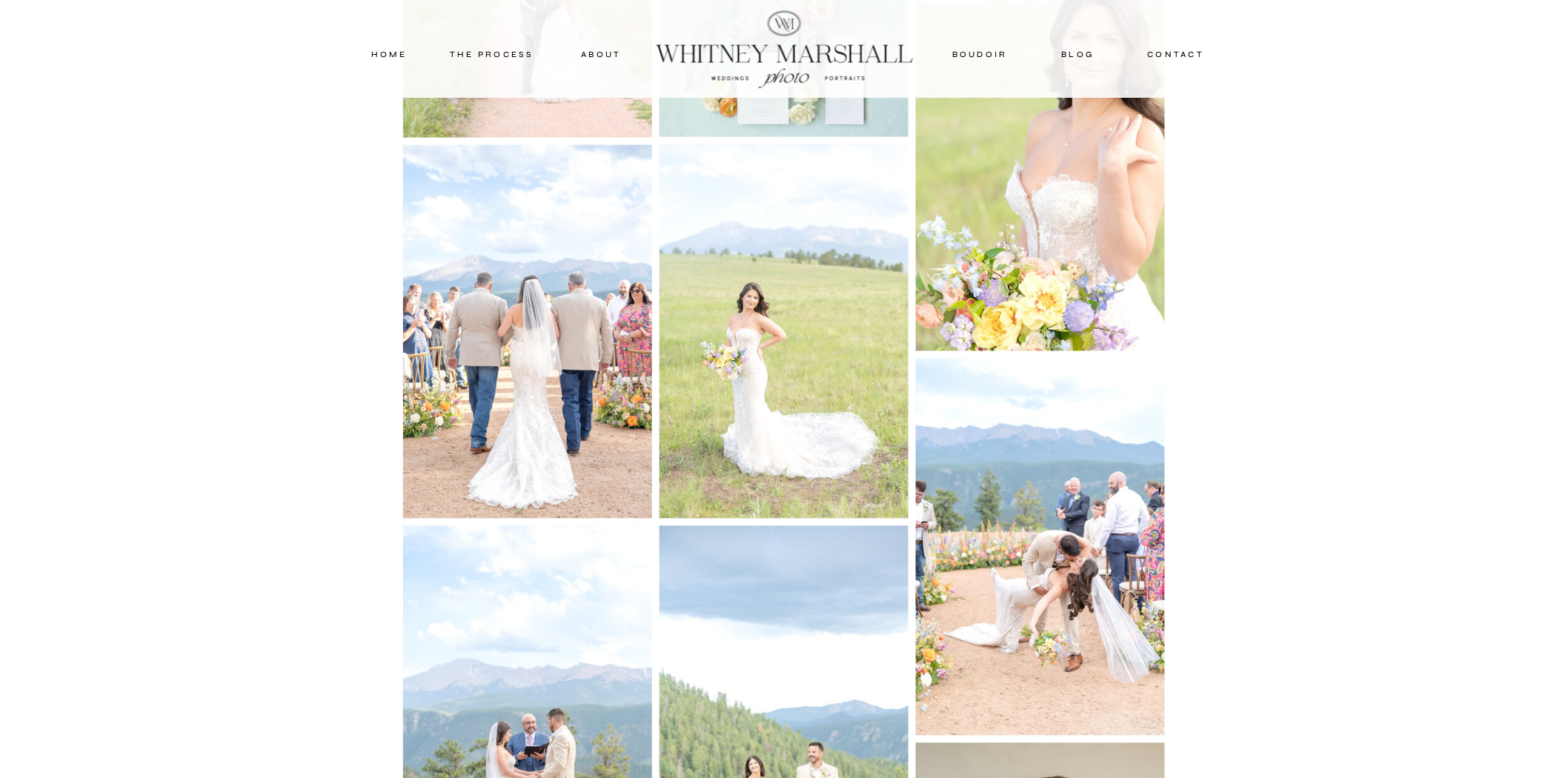
scroll to position [3428, 0]
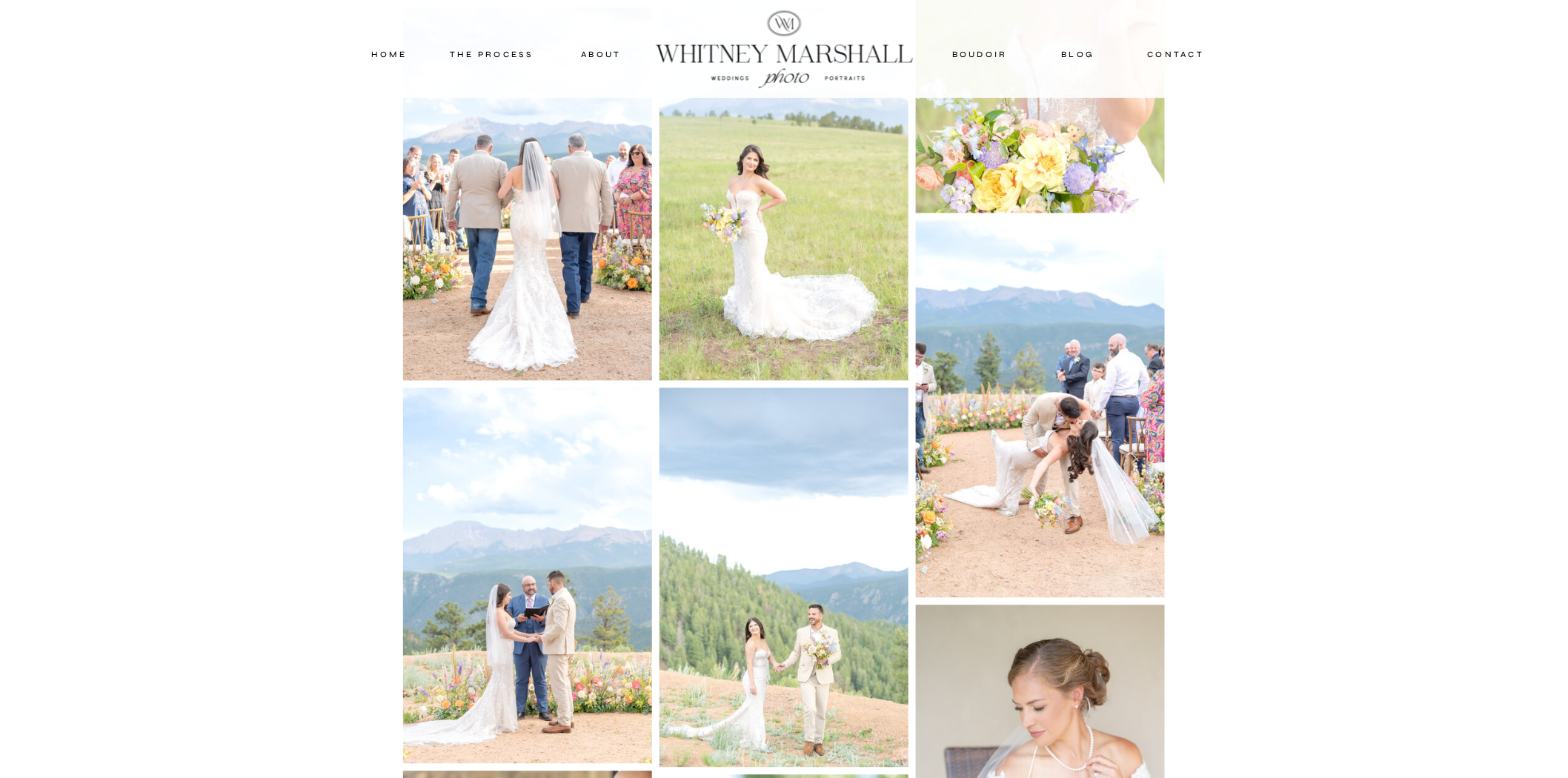
click at [780, 649] on img at bounding box center [784, 577] width 249 height 379
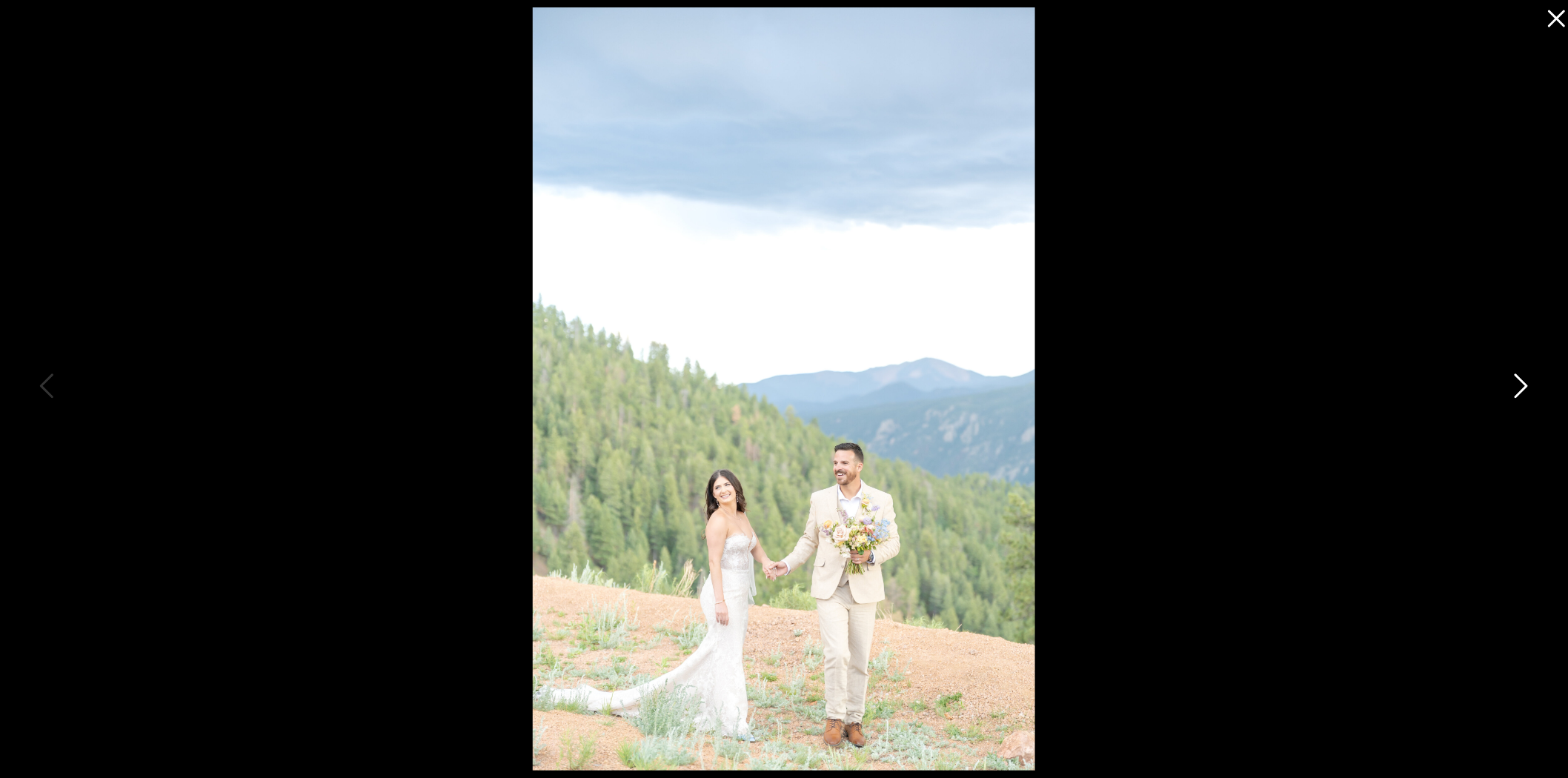
click at [1523, 383] on icon at bounding box center [1520, 390] width 37 height 44
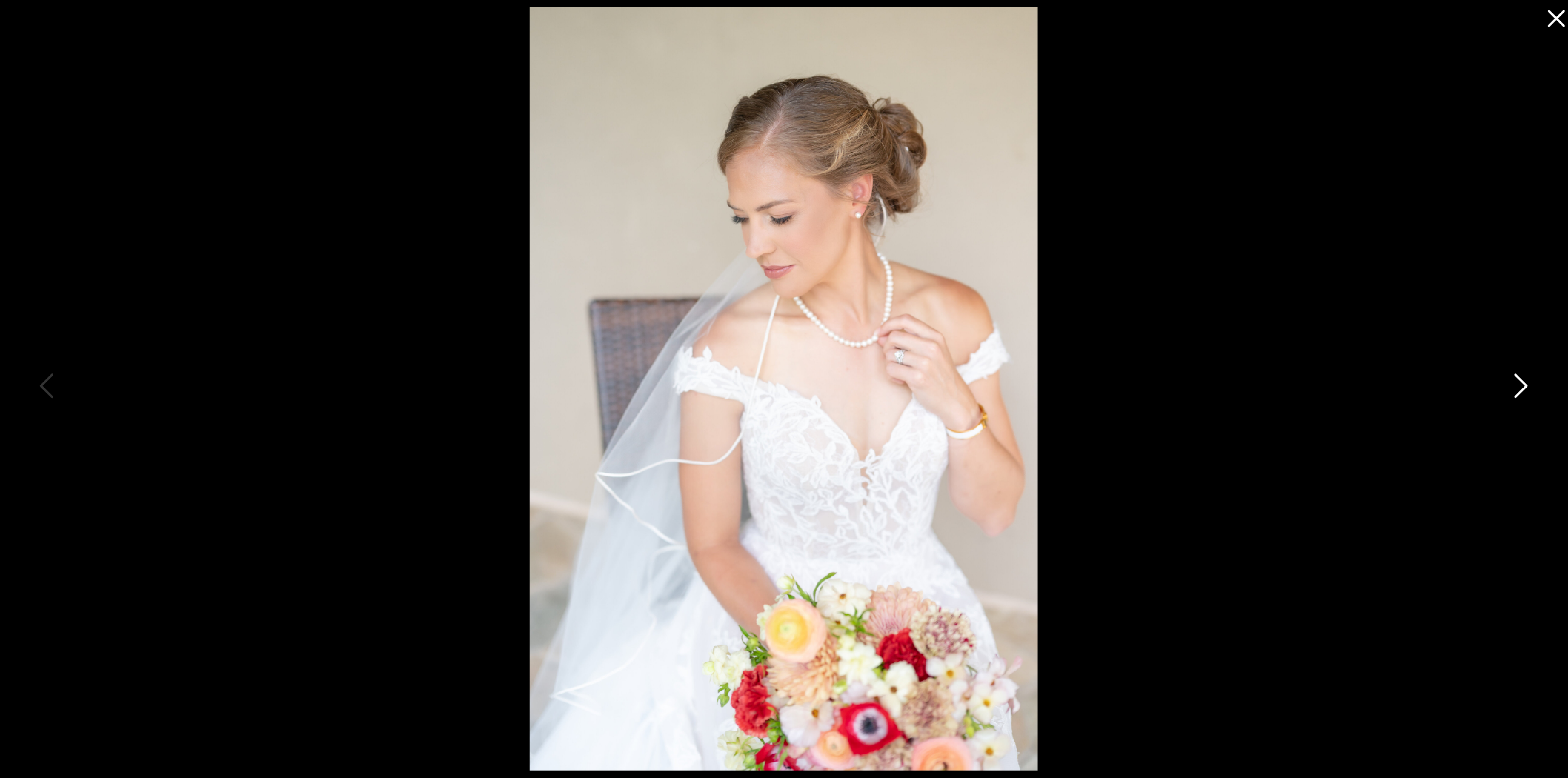
click at [1523, 383] on icon at bounding box center [1520, 390] width 37 height 44
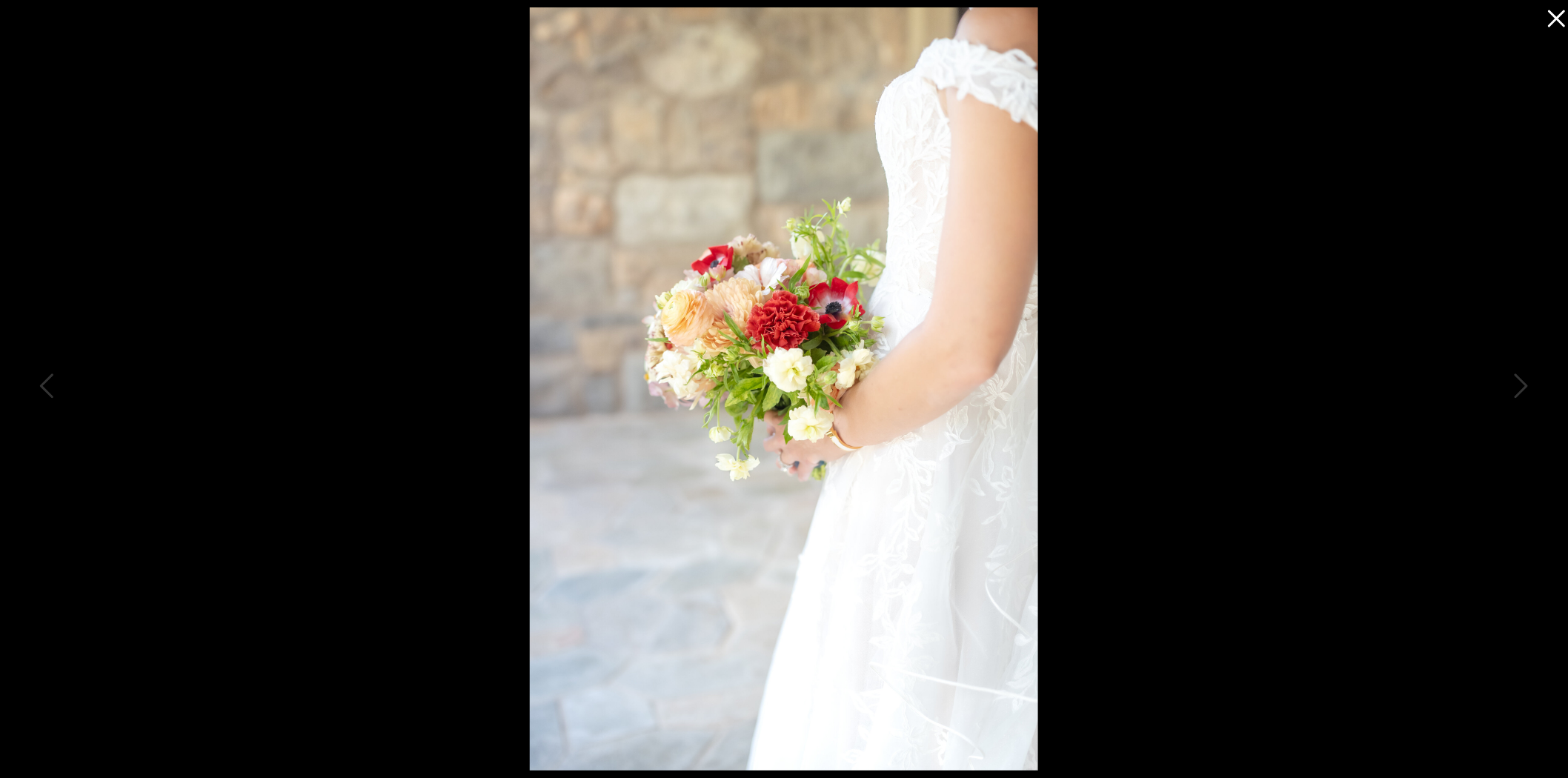
click at [1556, 4] on icon at bounding box center [1552, 14] width 29 height 29
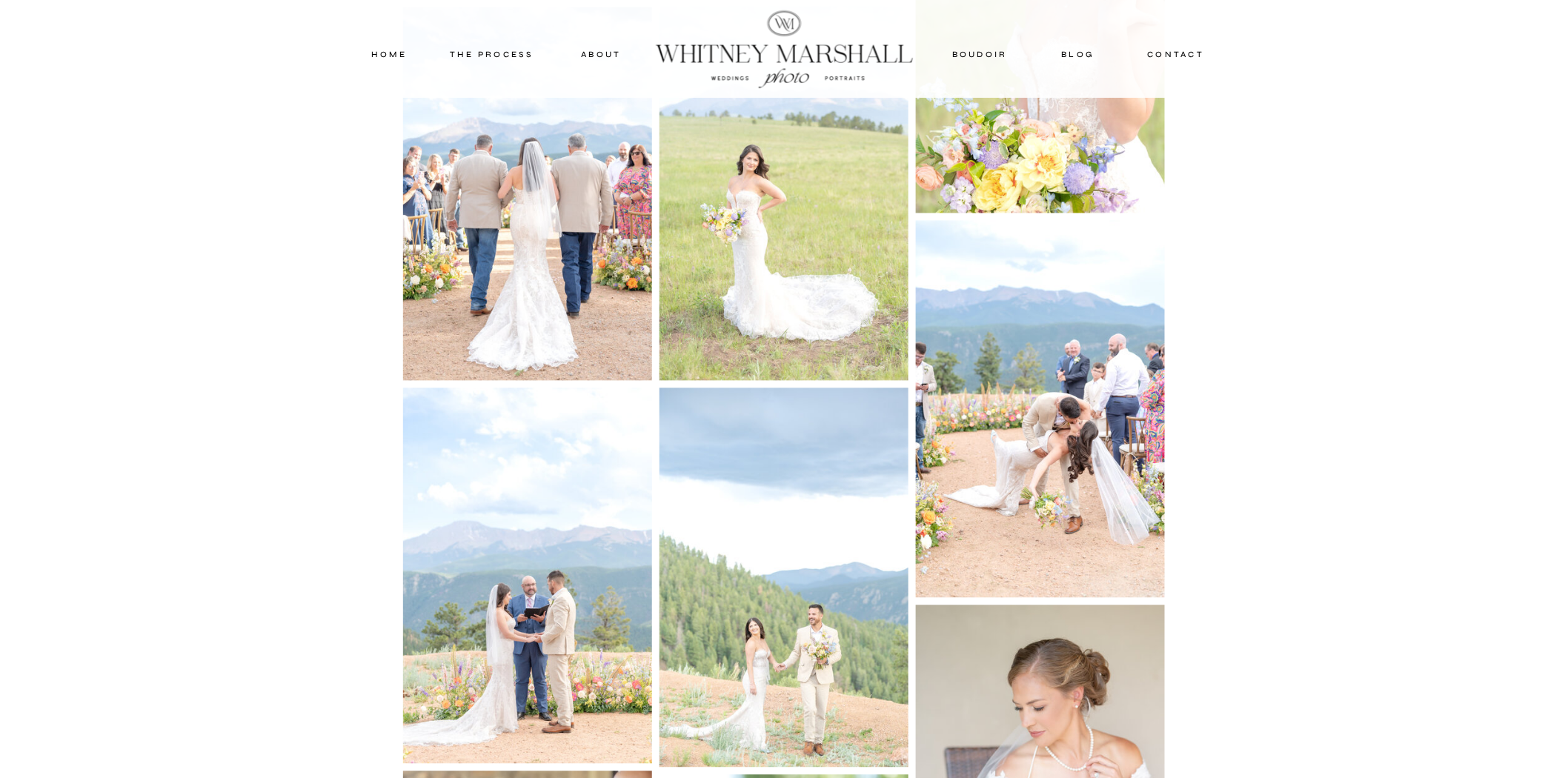
click at [1074, 441] on img at bounding box center [1040, 409] width 249 height 377
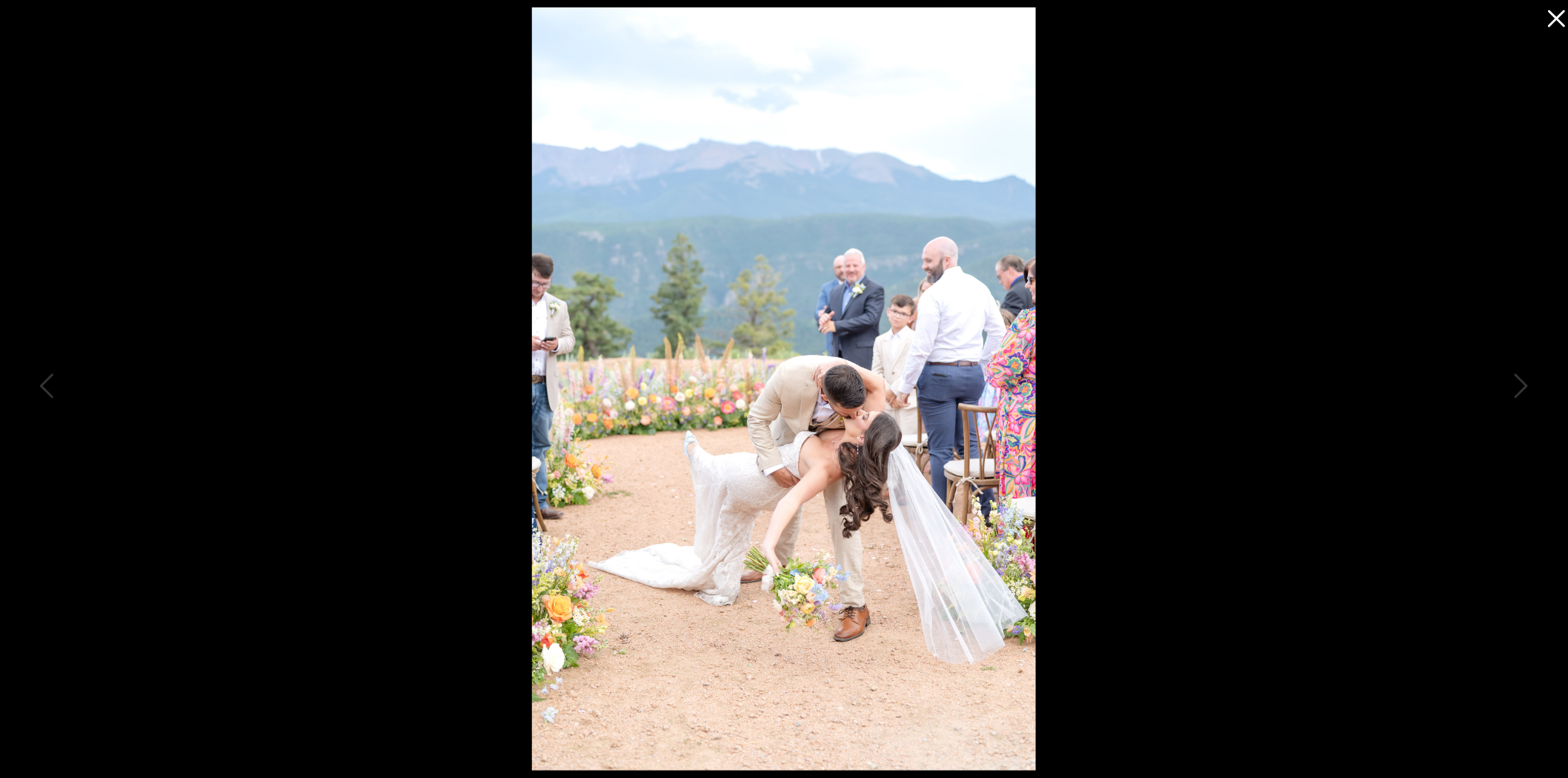
click at [1550, 20] on icon at bounding box center [1552, 14] width 29 height 29
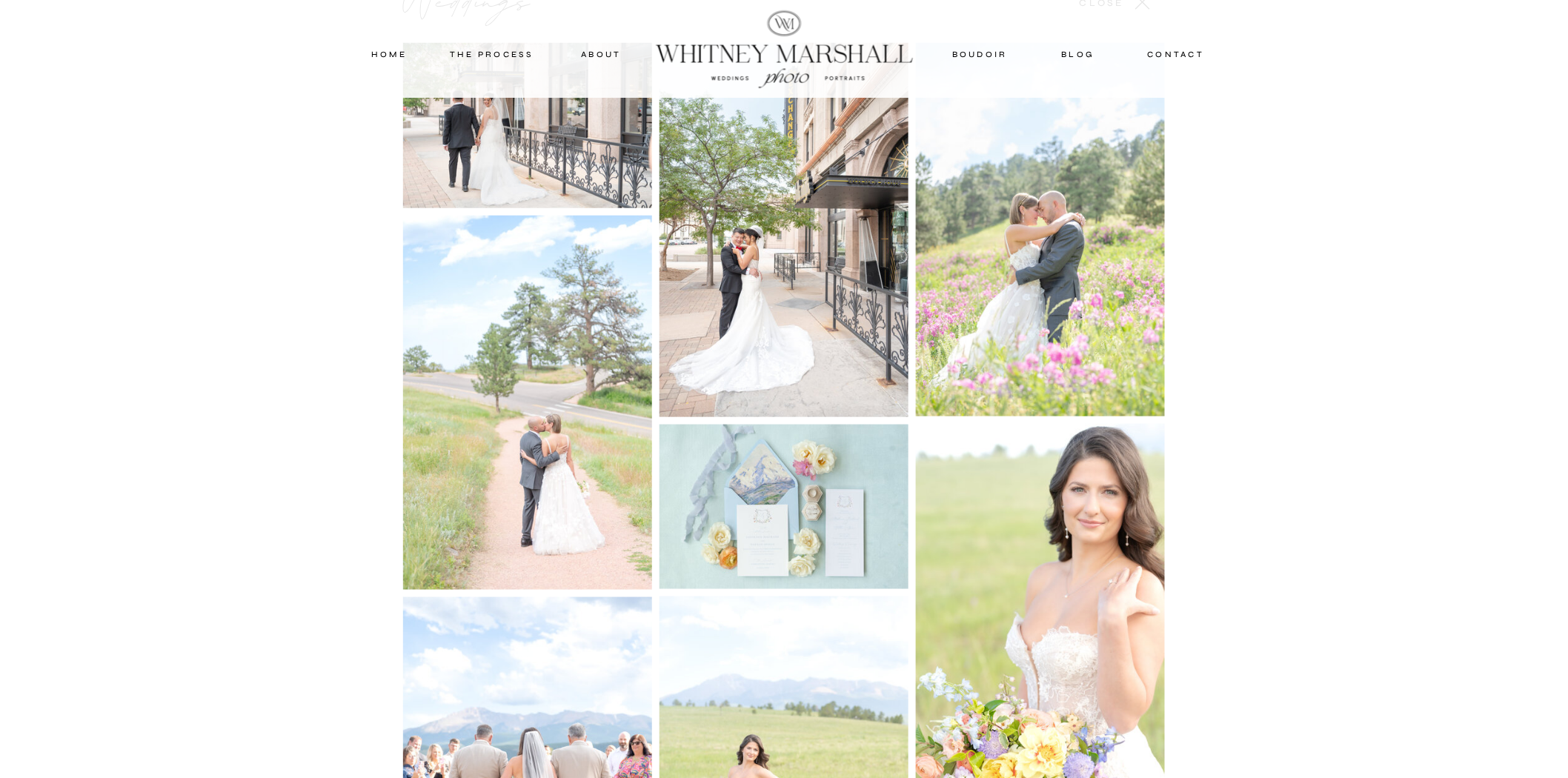
scroll to position [3017, 0]
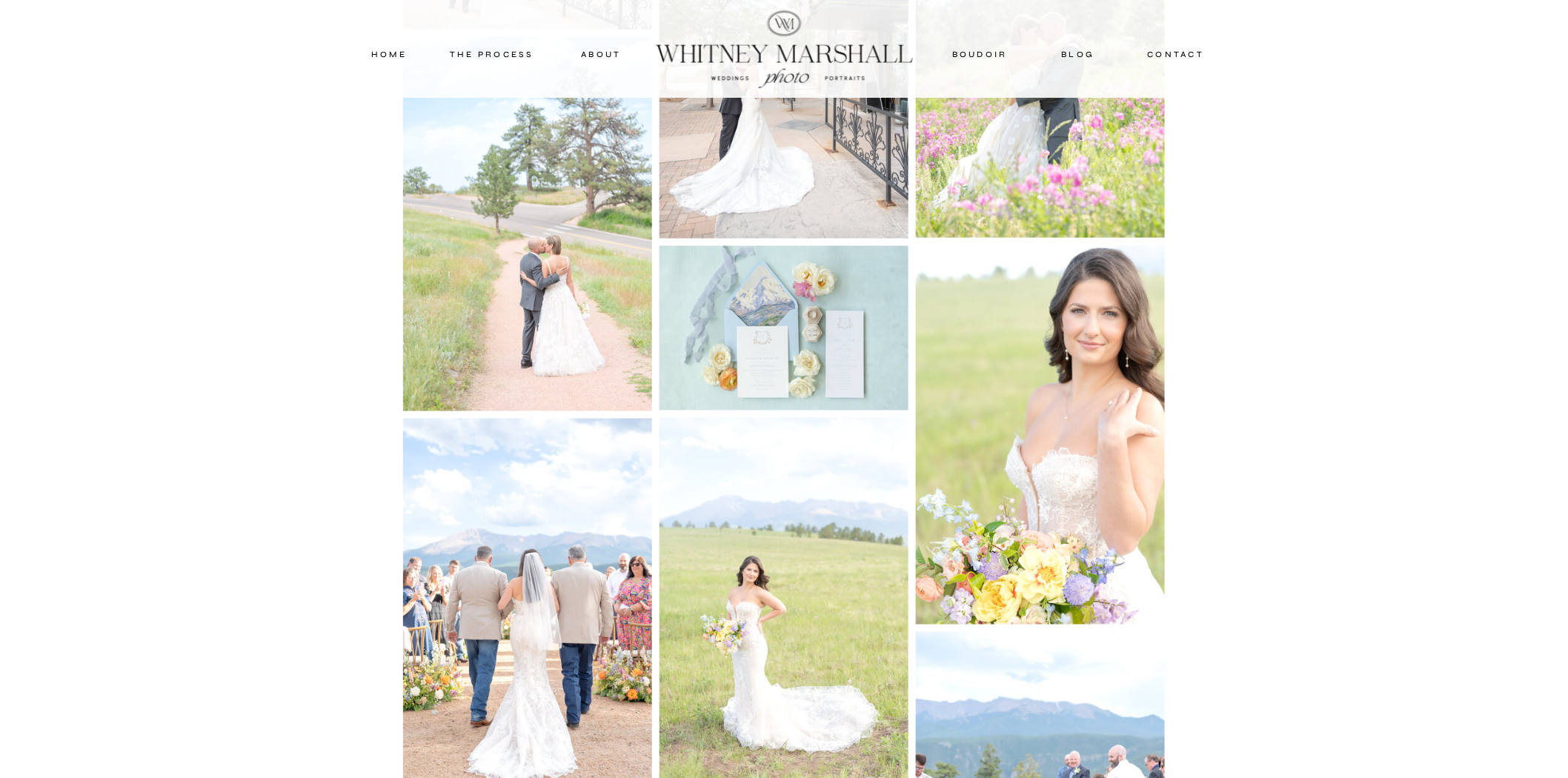
click at [1043, 535] on img at bounding box center [1040, 434] width 249 height 379
